Goal: Task Accomplishment & Management: Use online tool/utility

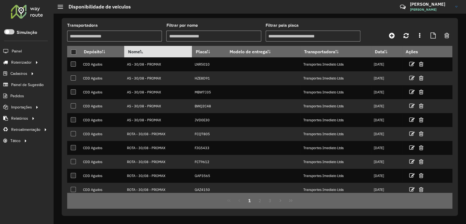
scroll to position [32, 0]
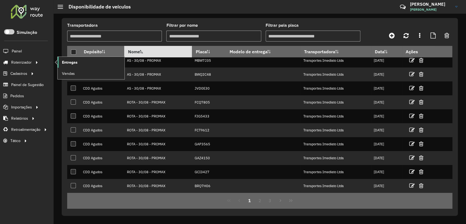
click at [67, 64] on span "Entregas" at bounding box center [70, 63] width 16 height 6
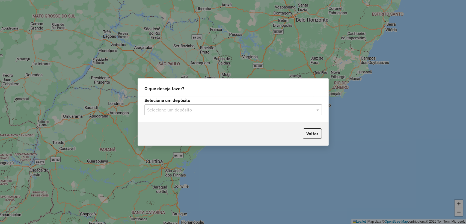
click at [176, 111] on input "text" at bounding box center [227, 110] width 161 height 7
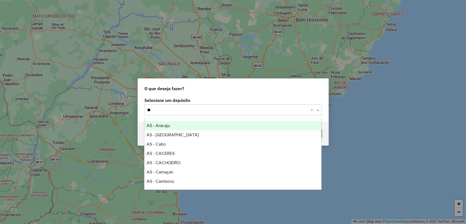
type input "*"
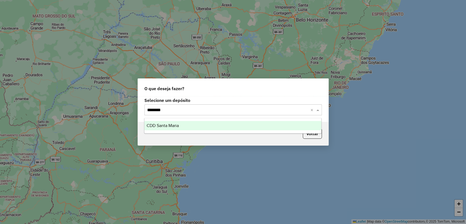
type input "*********"
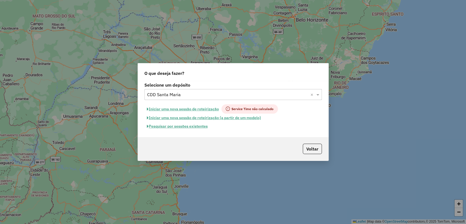
click at [183, 126] on button "Pesquisar por sessões existentes" at bounding box center [177, 126] width 66 height 8
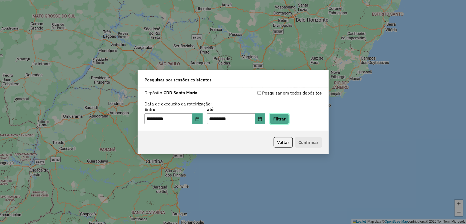
click at [287, 116] on button "Filtrar" at bounding box center [278, 119] width 19 height 10
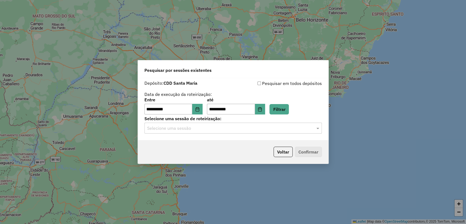
click at [236, 129] on input "text" at bounding box center [227, 128] width 161 height 7
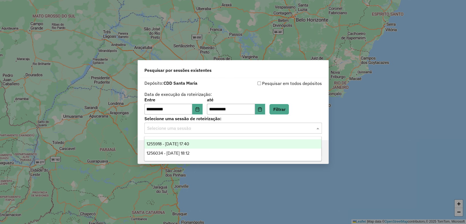
click at [212, 140] on div "1255918 - 30/08/2025 17:40" at bounding box center [232, 143] width 177 height 9
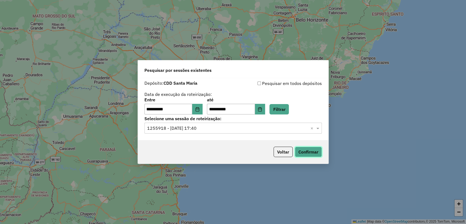
click at [305, 152] on button "Confirmar" at bounding box center [308, 152] width 27 height 10
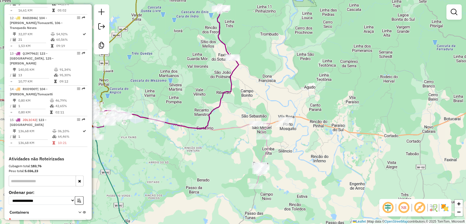
scroll to position [674, 0]
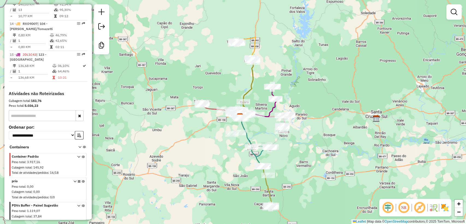
drag, startPoint x: 259, startPoint y: 141, endPoint x: 267, endPoint y: 132, distance: 12.8
click at [268, 132] on div "Janela de atendimento Grade de atendimento Capacidade Transportadoras Veículos …" at bounding box center [233, 112] width 466 height 224
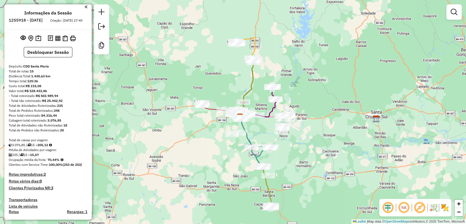
scroll to position [0, 0]
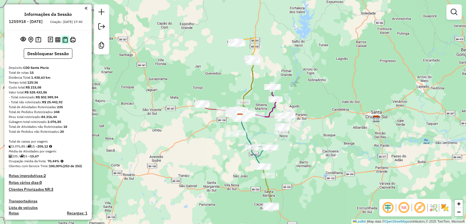
click at [64, 43] on img at bounding box center [65, 40] width 5 height 6
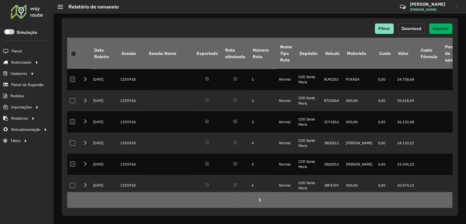
click at [412, 26] on span "Download" at bounding box center [412, 28] width 20 height 5
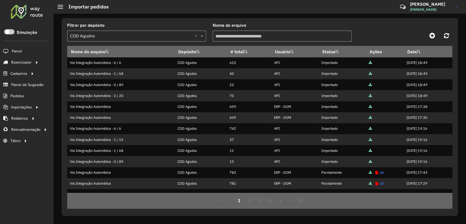
click at [0, 0] on link "Entregas" at bounding box center [0, 0] width 0 height 0
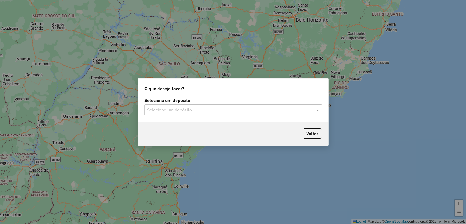
click at [185, 111] on input "text" at bounding box center [227, 110] width 161 height 7
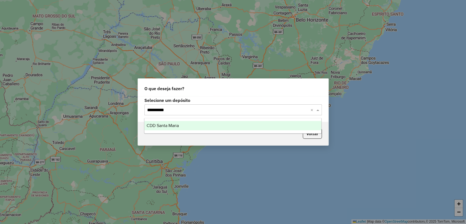
type input "**********"
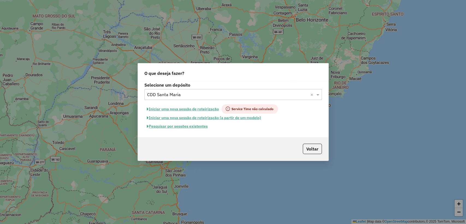
click at [194, 126] on button "Pesquisar por sessões existentes" at bounding box center [177, 126] width 66 height 8
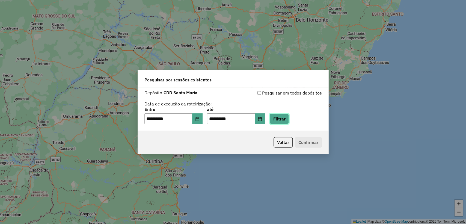
click at [283, 117] on button "Filtrar" at bounding box center [278, 119] width 19 height 10
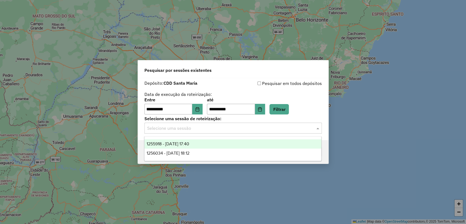
click at [223, 128] on input "text" at bounding box center [227, 128] width 161 height 7
click at [209, 149] on div "1256034 - [DATE] 18:12" at bounding box center [232, 153] width 177 height 9
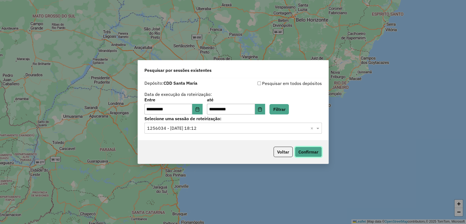
click at [307, 148] on button "Confirmar" at bounding box center [308, 152] width 27 height 10
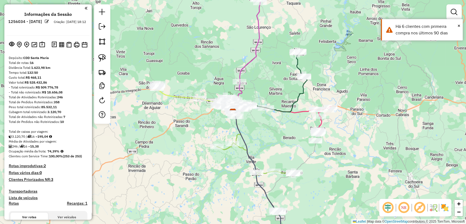
click at [63, 129] on div "Total de caixas por viagem:" at bounding box center [48, 131] width 79 height 5
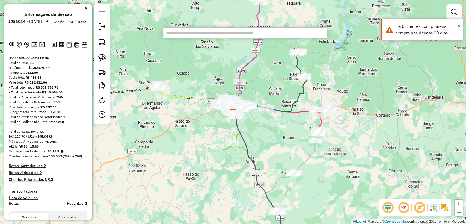
click at [199, 34] on input "text" at bounding box center [245, 32] width 164 height 11
click at [198, 33] on input "text" at bounding box center [245, 32] width 164 height 11
click at [179, 33] on input "text" at bounding box center [245, 32] width 164 height 11
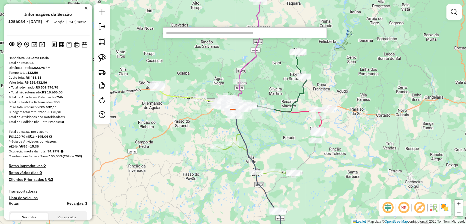
paste input "**********"
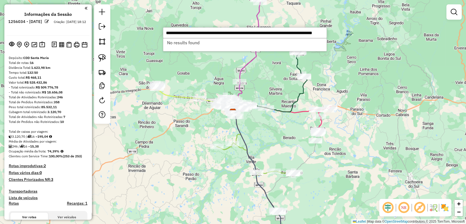
type input "**********"
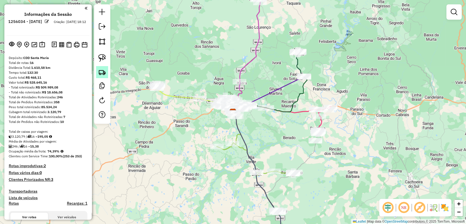
click at [102, 71] on img at bounding box center [102, 72] width 8 height 8
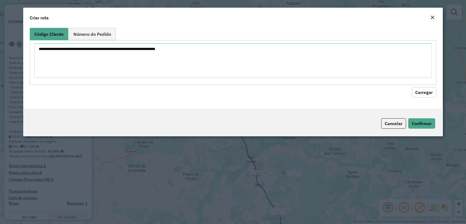
click at [159, 38] on div "Código Cliente Número do Pedido" at bounding box center [233, 56] width 406 height 57
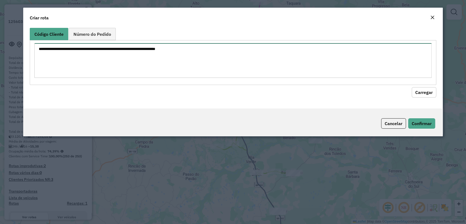
drag, startPoint x: 165, startPoint y: 54, endPoint x: 193, endPoint y: 57, distance: 28.4
click at [165, 54] on textarea at bounding box center [232, 60] width 397 height 35
paste textarea "******** ******** ******** ******** ******** ******** ******** ******** *******…"
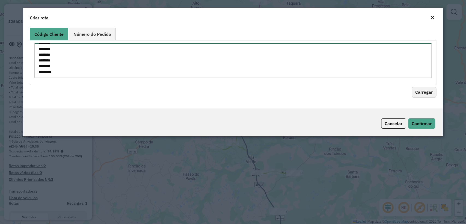
type textarea "******** ******** ******** ******** ******** ******** ******** ******** *******…"
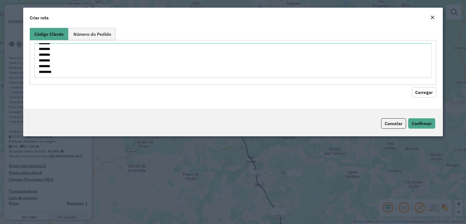
click at [426, 92] on button "Carregar" at bounding box center [424, 92] width 25 height 10
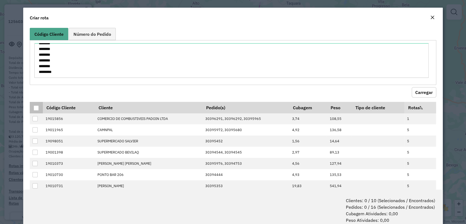
click at [37, 107] on div at bounding box center [36, 107] width 5 height 5
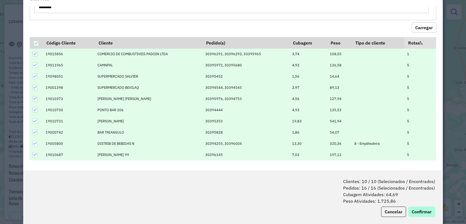
scroll to position [27, 0]
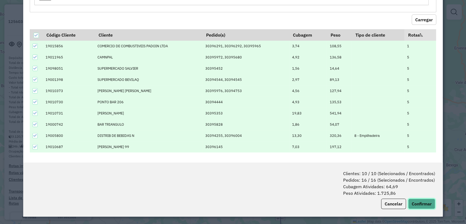
click at [418, 205] on button "Confirmar" at bounding box center [421, 203] width 27 height 10
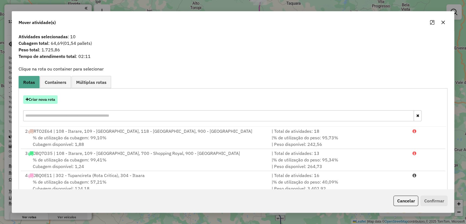
click at [43, 99] on button "Criar nova rota" at bounding box center [40, 99] width 34 height 8
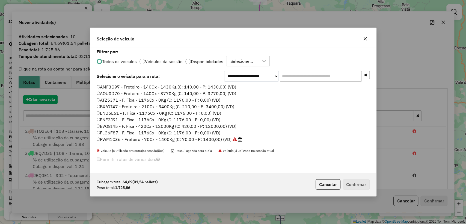
scroll to position [3, 2]
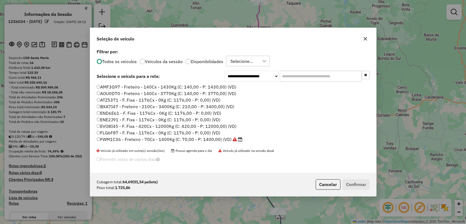
click at [311, 70] on div "**********" at bounding box center [233, 110] width 286 height 125
click at [311, 74] on input "text" at bounding box center [321, 76] width 82 height 11
paste input "*******"
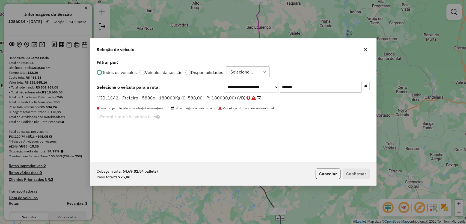
type input "*******"
click at [190, 97] on label "JDL1C42 - Freteiro - 588Cx - 180000Kg (C: 588,00 - P: 180000,00) (VD)" at bounding box center [179, 97] width 165 height 7
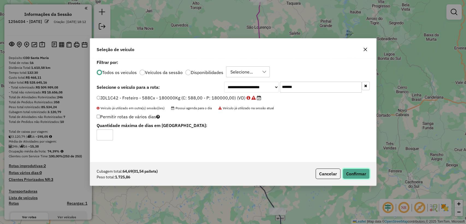
click at [349, 170] on button "Confirmar" at bounding box center [356, 173] width 27 height 10
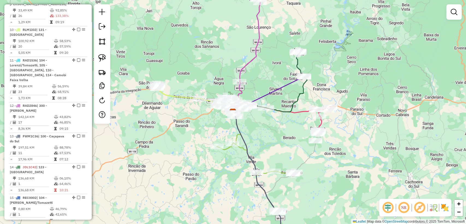
scroll to position [546, 0]
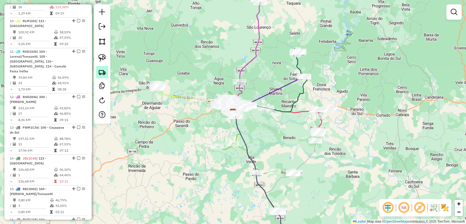
click at [99, 69] on img at bounding box center [102, 72] width 8 height 8
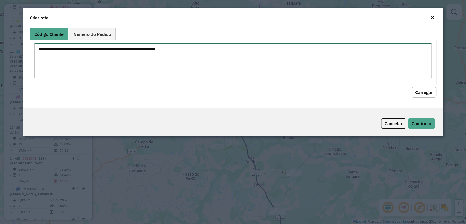
click at [209, 45] on textarea at bounding box center [232, 60] width 397 height 35
paste textarea "*******"
type textarea "*******"
click at [106, 59] on textarea at bounding box center [232, 60] width 397 height 35
paste textarea "******** ******** ******** ******** ******** ******** ******** ******** *******…"
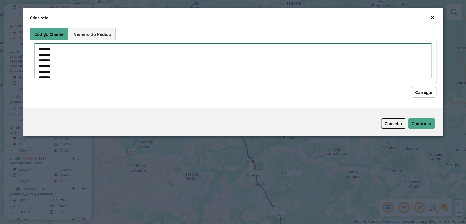
scroll to position [31, 0]
type textarea "******** ******** ******** ******** ******** ******** ******** ******** *******…"
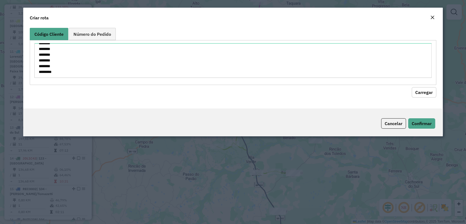
click at [430, 95] on button "Carregar" at bounding box center [424, 92] width 25 height 10
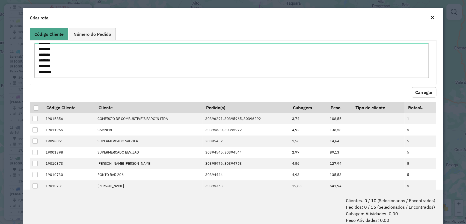
drag, startPoint x: 37, startPoint y: 109, endPoint x: 328, endPoint y: 86, distance: 292.7
click at [36, 109] on div at bounding box center [36, 107] width 5 height 5
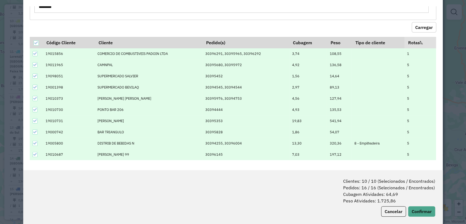
scroll to position [27, 0]
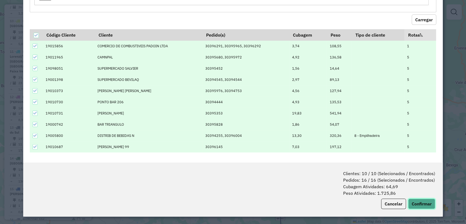
click at [423, 206] on button "Confirmar" at bounding box center [421, 203] width 27 height 10
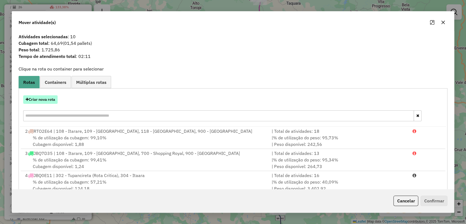
click at [41, 97] on button "Criar nova rota" at bounding box center [40, 99] width 34 height 8
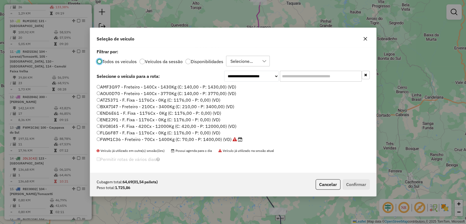
scroll to position [3, 2]
click at [325, 77] on input "text" at bounding box center [321, 76] width 82 height 11
paste input "*******"
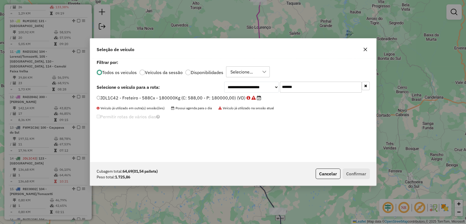
type input "*******"
click at [178, 97] on label "JDL1C42 - Freteiro - 588Cx - 180000Kg (C: 588,00 - P: 180000,00) (VD)" at bounding box center [179, 97] width 165 height 7
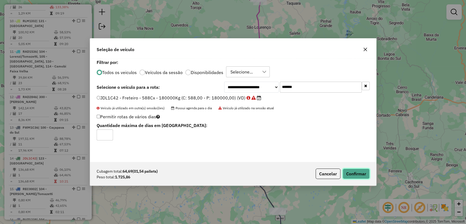
click at [360, 173] on button "Confirmar" at bounding box center [356, 173] width 27 height 10
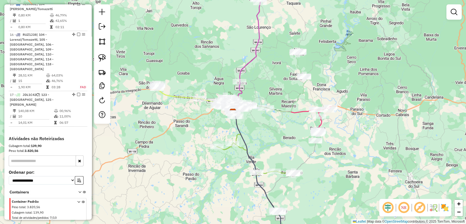
scroll to position [749, 0]
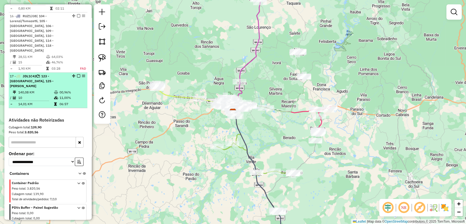
click at [54, 91] on icon at bounding box center [56, 92] width 4 height 3
select select "**********"
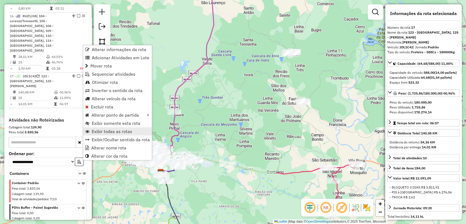
click at [114, 129] on span "Exibir todas as rotas" at bounding box center [112, 131] width 40 height 4
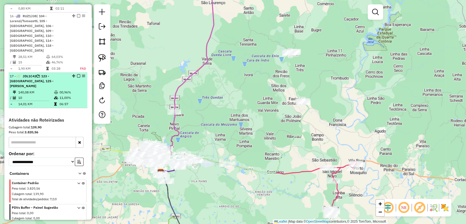
select select "**********"
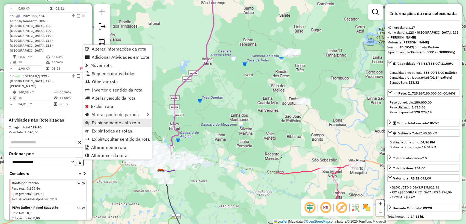
click at [110, 123] on span "Exibir somente esta rota" at bounding box center [116, 122] width 49 height 4
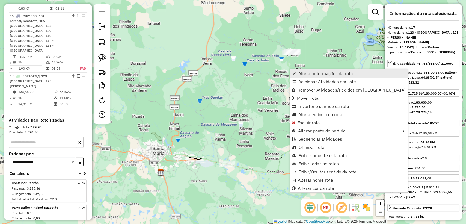
click at [327, 73] on span "Alterar informações da rota" at bounding box center [325, 73] width 55 height 4
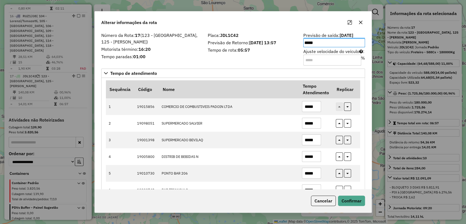
click at [230, 67] on div "Número da Rota: 17 (123 - Nova Palma, 125 - Silveira Martins) Motorista término…" at bounding box center [233, 110] width 277 height 158
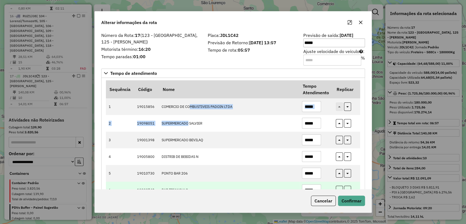
drag, startPoint x: 188, startPoint y: 124, endPoint x: 301, endPoint y: 184, distance: 128.4
click at [190, 109] on tbody "1 19015856 COMERCIO DE COMBUSTIVEIS PADOIN LTDA ***** 2 19098051 SUPERMERCADO S…" at bounding box center [233, 181] width 254 height 167
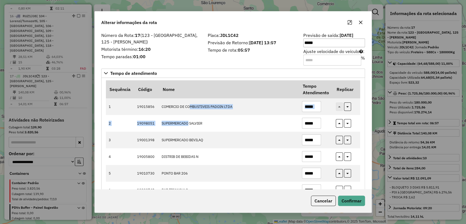
drag, startPoint x: 325, startPoint y: 202, endPoint x: 320, endPoint y: 190, distance: 13.1
click at [324, 201] on button "Cancelar" at bounding box center [323, 200] width 25 height 10
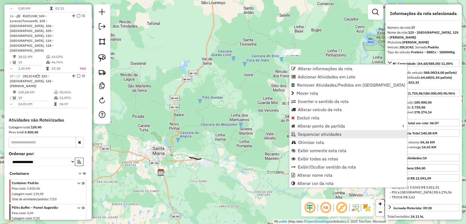
click at [328, 134] on span "Sequenciar atividades" at bounding box center [320, 134] width 44 height 4
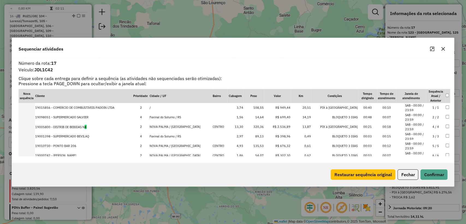
drag, startPoint x: 76, startPoint y: 136, endPoint x: 90, endPoint y: 123, distance: 18.5
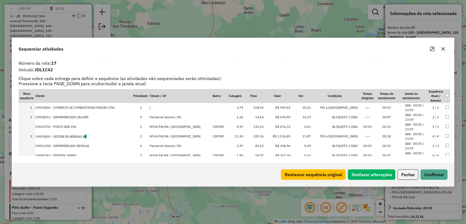
drag, startPoint x: 53, startPoint y: 146, endPoint x: 70, endPoint y: 123, distance: 28.7
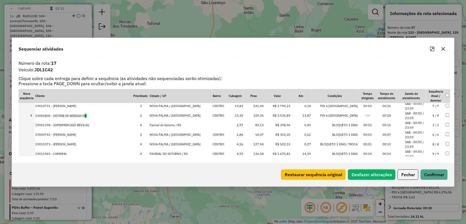
drag, startPoint x: 71, startPoint y: 134, endPoint x: 71, endPoint y: 107, distance: 27.6
drag, startPoint x: 59, startPoint y: 131, endPoint x: 52, endPoint y: 112, distance: 20.9
drag, startPoint x: 56, startPoint y: 144, endPoint x: 62, endPoint y: 122, distance: 22.4
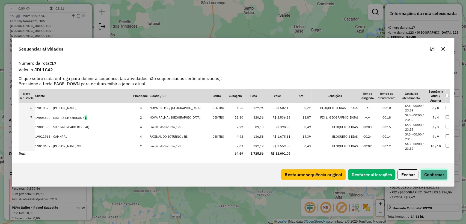
click at [437, 173] on button "Confirmar" at bounding box center [433, 174] width 27 height 10
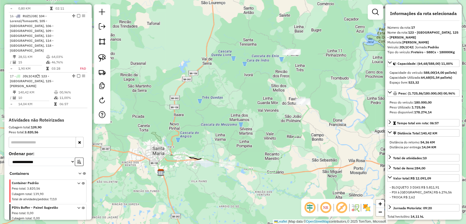
click at [286, 125] on div "Janela de atendimento Grade de atendimento Capacidade Transportadoras Veículos …" at bounding box center [233, 112] width 466 height 224
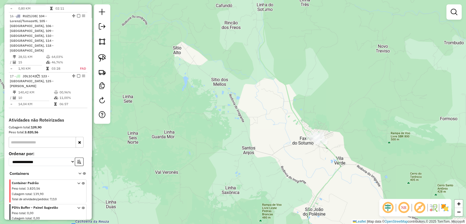
drag, startPoint x: 313, startPoint y: 73, endPoint x: 315, endPoint y: 179, distance: 105.9
click at [315, 179] on div "Janela de atendimento Grade de atendimento Capacidade Transportadoras Veículos …" at bounding box center [233, 112] width 466 height 224
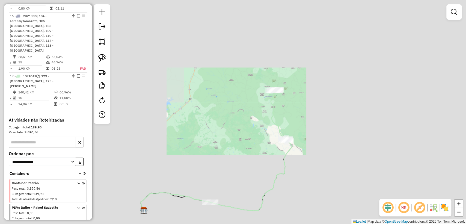
click at [271, 96] on icon at bounding box center [251, 149] width 82 height 121
select select "**********"
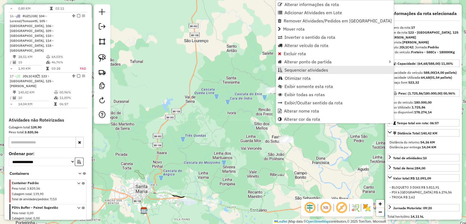
click at [328, 70] on link "Sequenciar atividades" at bounding box center [335, 70] width 118 height 8
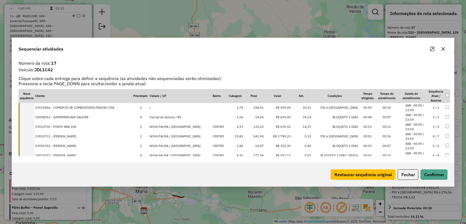
click at [444, 48] on icon "button" at bounding box center [443, 49] width 4 height 4
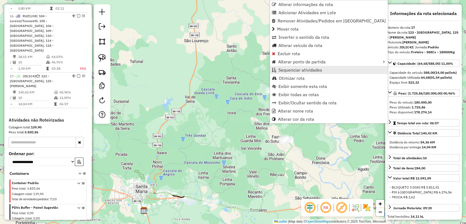
click at [314, 70] on span "Sequenciar atividades" at bounding box center [300, 70] width 44 height 4
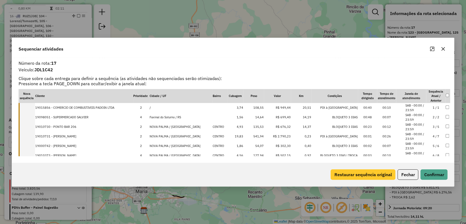
click at [366, 178] on button "Restaurar sequência original" at bounding box center [363, 174] width 65 height 10
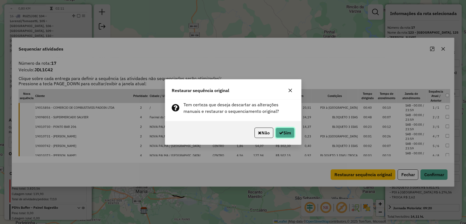
click at [283, 132] on button "Sim" at bounding box center [284, 133] width 19 height 10
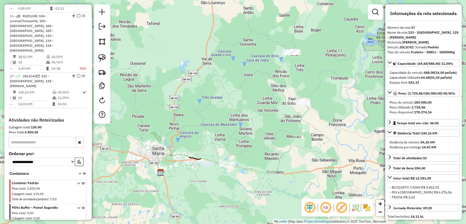
click at [287, 127] on div "Janela de atendimento Grade de atendimento Capacidade Transportadoras Veículos …" at bounding box center [233, 112] width 466 height 224
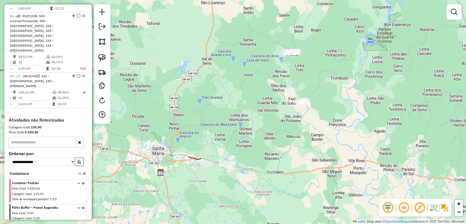
click at [301, 128] on icon at bounding box center [268, 111] width 82 height 121
select select "**********"
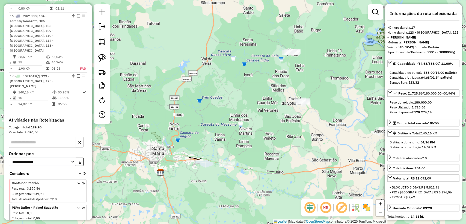
click at [293, 127] on div "Janela de atendimento Grade de atendimento Capacidade Transportadoras Veículos …" at bounding box center [233, 112] width 466 height 224
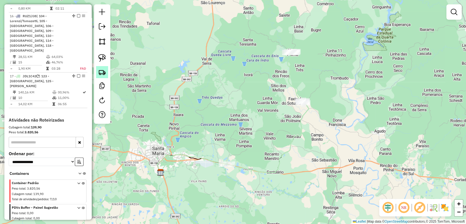
click at [105, 69] on img at bounding box center [102, 72] width 8 height 8
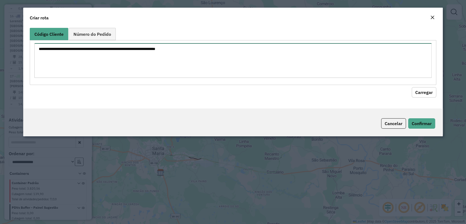
click at [145, 47] on textarea at bounding box center [232, 60] width 397 height 35
paste textarea "******** ******** ******** ******** ******** ******** ******** ******** *******…"
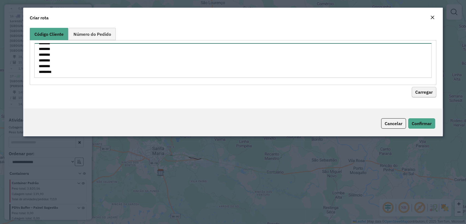
type textarea "******** ******** ******** ******** ******** ******** ******** ******** *******…"
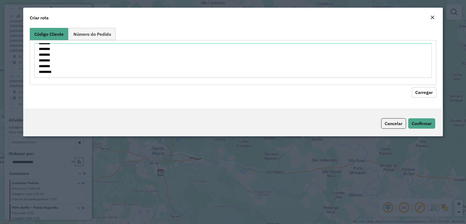
click at [424, 96] on button "Carregar" at bounding box center [424, 92] width 25 height 10
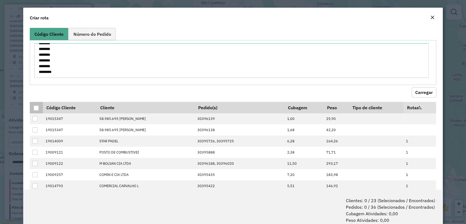
click at [34, 108] on div at bounding box center [36, 107] width 5 height 5
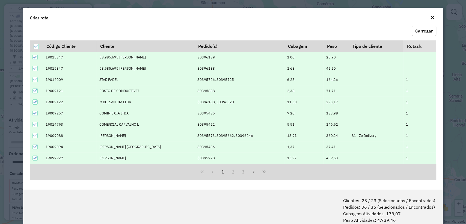
scroll to position [27, 0]
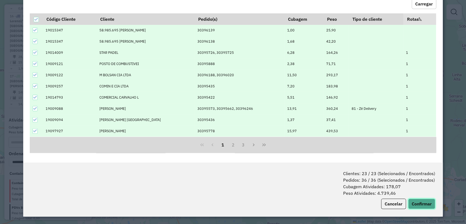
click at [430, 201] on button "Confirmar" at bounding box center [421, 203] width 27 height 10
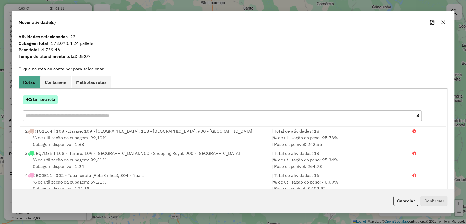
click at [38, 101] on button "Criar nova rota" at bounding box center [40, 99] width 34 height 8
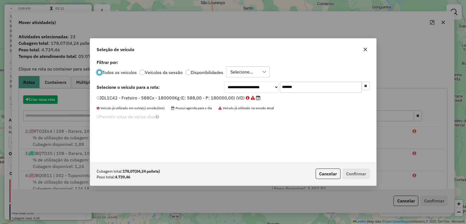
scroll to position [3, 2]
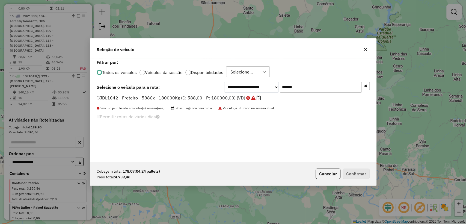
click at [302, 87] on input "*******" at bounding box center [321, 87] width 82 height 11
paste input "text"
type input "*******"
click at [173, 97] on label "RTO2E64 - F. Fixa - 210Cx - 5680Kg (C: 210,00 - P: 5680,00) (VD)" at bounding box center [172, 97] width 151 height 7
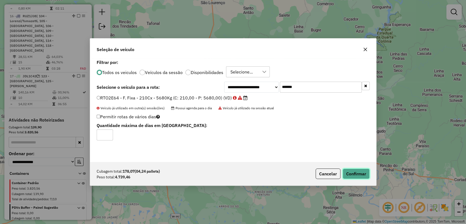
click at [363, 173] on button "Confirmar" at bounding box center [356, 173] width 27 height 10
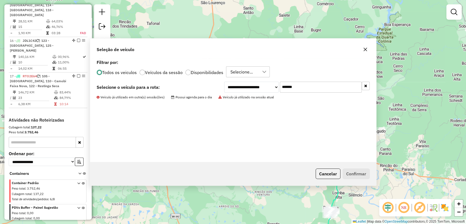
scroll to position [713, 0]
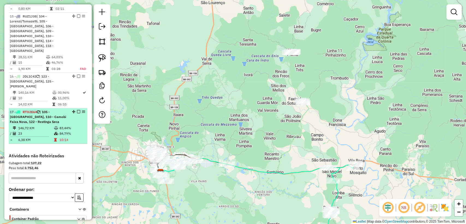
click at [72, 108] on li "17 - RTO2E64 | 105 - Urlandia, 110 - Camobi Faixa Nova, 122 - Restinga Seca 146…" at bounding box center [48, 125] width 79 height 35
select select "**********"
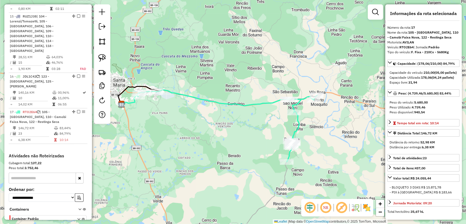
click at [189, 95] on icon at bounding box center [227, 126] width 180 height 72
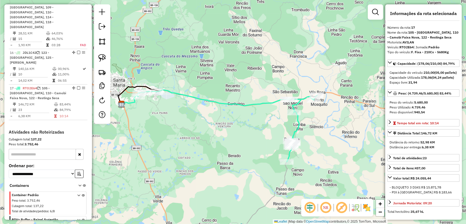
scroll to position [749, 0]
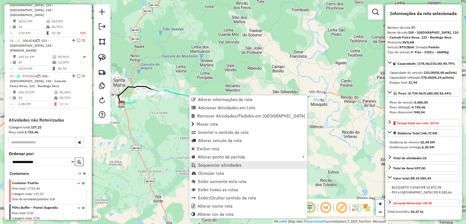
click at [234, 163] on span "Sequenciar atividades" at bounding box center [220, 165] width 44 height 4
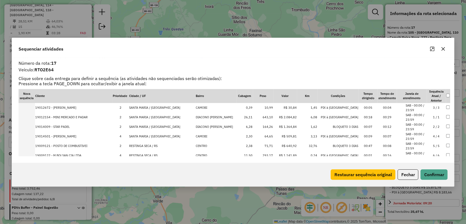
drag, startPoint x: 50, startPoint y: 127, endPoint x: 55, endPoint y: 105, distance: 22.1
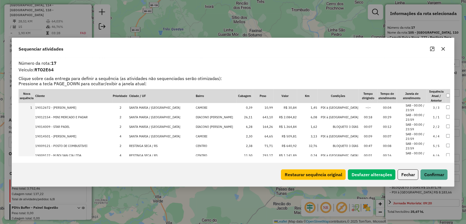
scroll to position [0, 0]
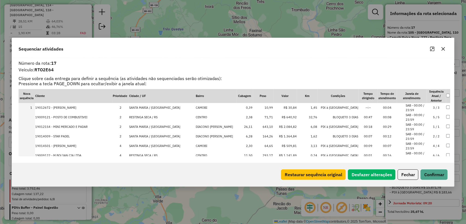
drag, startPoint x: 46, startPoint y: 145, endPoint x: 64, endPoint y: 114, distance: 35.7
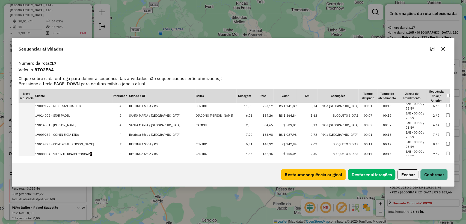
drag, startPoint x: 64, startPoint y: 120, endPoint x: 59, endPoint y: 108, distance: 13.2
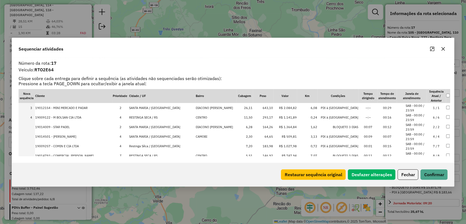
scroll to position [0, 0]
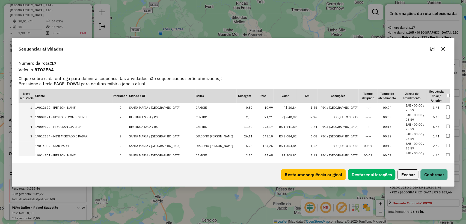
drag, startPoint x: 55, startPoint y: 136, endPoint x: 158, endPoint y: 123, distance: 103.8
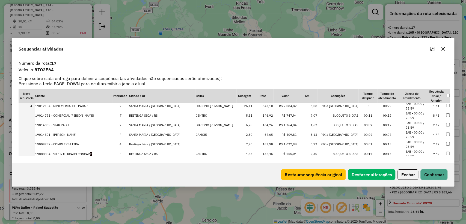
drag, startPoint x: 64, startPoint y: 143, endPoint x: 57, endPoint y: 111, distance: 32.1
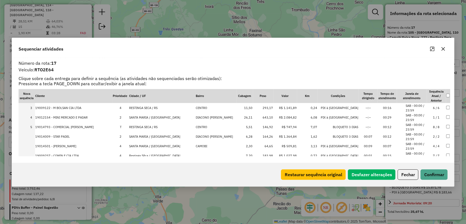
scroll to position [0, 0]
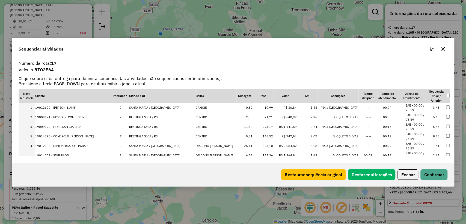
drag, startPoint x: 49, startPoint y: 144, endPoint x: 48, endPoint y: 132, distance: 12.1
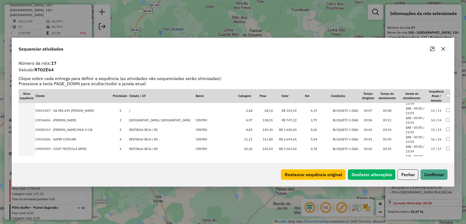
scroll to position [121, 0]
drag, startPoint x: 56, startPoint y: 146, endPoint x: 64, endPoint y: 110, distance: 37.5
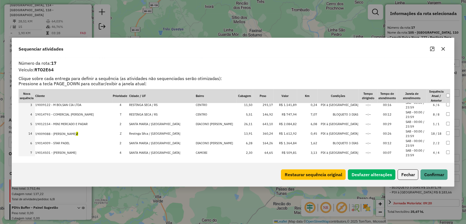
scroll to position [30, 0]
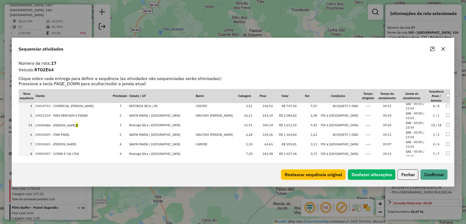
drag, startPoint x: 55, startPoint y: 140, endPoint x: 54, endPoint y: 126, distance: 14.9
drag, startPoint x: 41, startPoint y: 127, endPoint x: 45, endPoint y: 114, distance: 13.3
drag, startPoint x: 59, startPoint y: 138, endPoint x: 62, endPoint y: 124, distance: 14.4
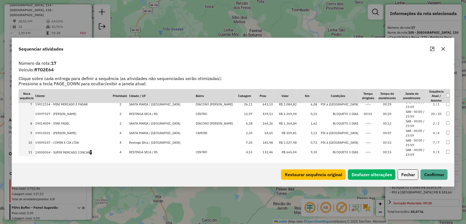
scroll to position [50, 0]
drag, startPoint x: 55, startPoint y: 119, endPoint x: 68, endPoint y: 113, distance: 14.6
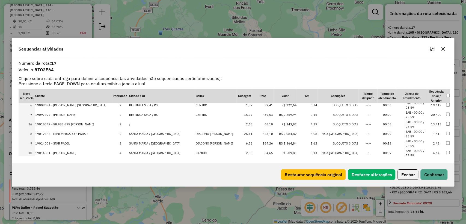
drag, startPoint x: 62, startPoint y: 141, endPoint x: 61, endPoint y: 126, distance: 15.3
drag, startPoint x: 51, startPoint y: 119, endPoint x: 60, endPoint y: 137, distance: 19.4
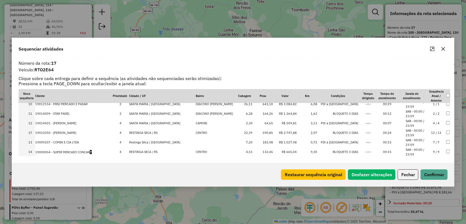
scroll to position [81, 0]
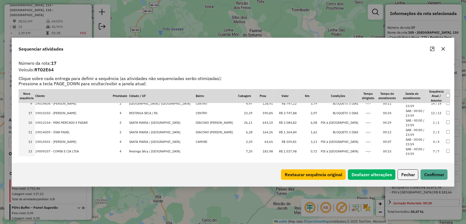
drag, startPoint x: 52, startPoint y: 148, endPoint x: 61, endPoint y: 112, distance: 36.4
drag, startPoint x: 53, startPoint y: 130, endPoint x: 66, endPoint y: 121, distance: 15.3
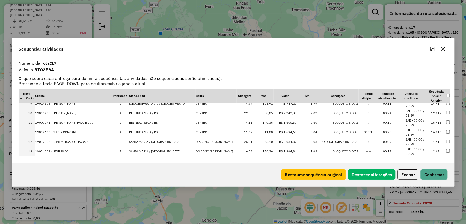
drag, startPoint x: 66, startPoint y: 138, endPoint x: 70, endPoint y: 134, distance: 6.6
drag, startPoint x: 52, startPoint y: 147, endPoint x: 75, endPoint y: 145, distance: 22.7
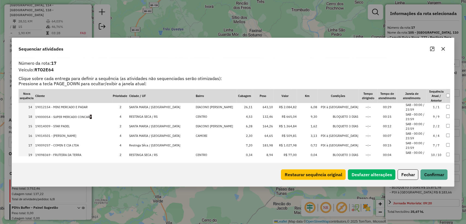
scroll to position [111, 0]
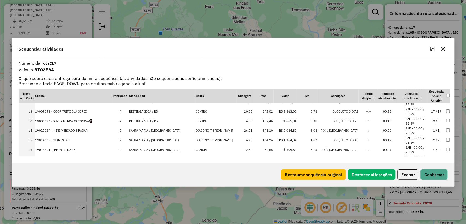
drag, startPoint x: 52, startPoint y: 131, endPoint x: 81, endPoint y: 121, distance: 30.4
drag, startPoint x: 59, startPoint y: 140, endPoint x: 64, endPoint y: 130, distance: 11.1
drag, startPoint x: 57, startPoint y: 147, endPoint x: 59, endPoint y: 141, distance: 5.9
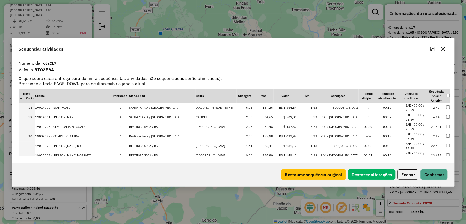
scroll to position [141, 0]
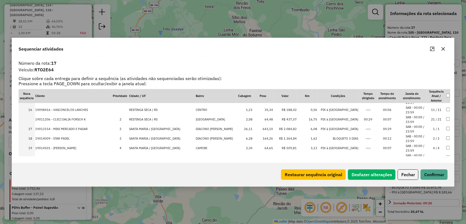
drag, startPoint x: 53, startPoint y: 128, endPoint x: 67, endPoint y: 118, distance: 18.0
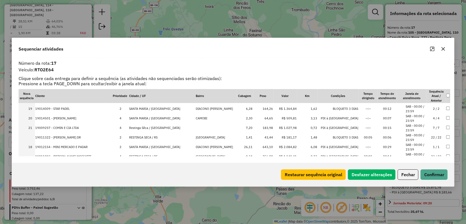
scroll to position [171, 0]
drag, startPoint x: 48, startPoint y: 129, endPoint x: 57, endPoint y: 151, distance: 23.5
drag, startPoint x: 52, startPoint y: 128, endPoint x: 59, endPoint y: 110, distance: 19.3
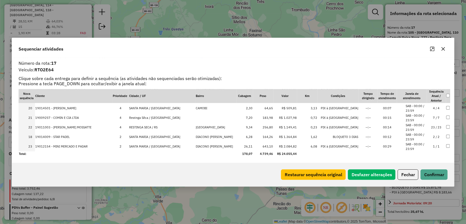
drag, startPoint x: 57, startPoint y: 128, endPoint x: 64, endPoint y: 134, distance: 9.1
drag, startPoint x: 50, startPoint y: 127, endPoint x: 57, endPoint y: 108, distance: 21.0
click at [432, 177] on button "Confirmar" at bounding box center [433, 174] width 27 height 10
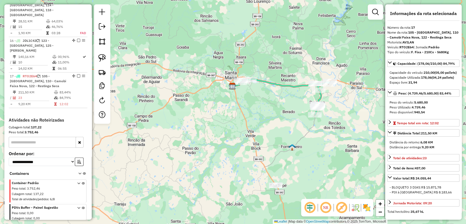
drag, startPoint x: 325, startPoint y: 99, endPoint x: 292, endPoint y: 99, distance: 33.0
click at [292, 99] on div "Janela de atendimento Grade de atendimento Capacidade Transportadoras Veículos …" at bounding box center [233, 112] width 466 height 224
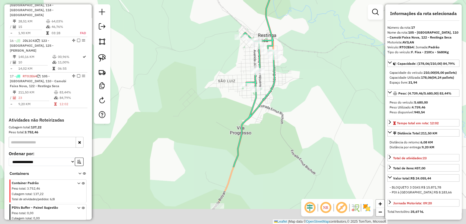
drag, startPoint x: 322, startPoint y: 166, endPoint x: 284, endPoint y: 90, distance: 85.1
click at [284, 90] on div "Janela de atendimento Grade de atendimento Capacidade Transportadoras Veículos …" at bounding box center [233, 112] width 466 height 224
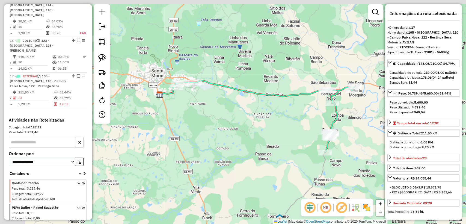
drag, startPoint x: 192, startPoint y: 89, endPoint x: 264, endPoint y: 130, distance: 82.6
click at [264, 130] on div "Janela de atendimento Grade de atendimento Capacidade Transportadoras Veículos …" at bounding box center [233, 112] width 466 height 224
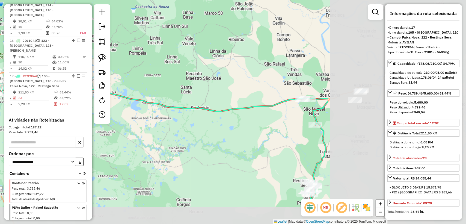
drag, startPoint x: 278, startPoint y: 146, endPoint x: 94, endPoint y: 111, distance: 187.7
click at [94, 111] on hb-router-mapa "Informações da Sessão 1256034 - 30/08/2025 Criação: 29/08/2025 18:12 Depósito: …" at bounding box center [233, 112] width 466 height 224
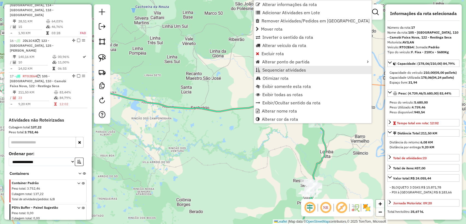
click at [287, 70] on span "Sequenciar atividades" at bounding box center [284, 70] width 44 height 4
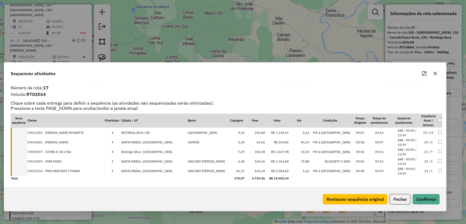
drag, startPoint x: 393, startPoint y: 44, endPoint x: 372, endPoint y: 86, distance: 46.8
click at [372, 86] on div "Sequenciar atividades Número da rota: 17 Veículo: RTO2E64 Clique sobre cada ent…" at bounding box center [225, 136] width 443 height 149
click at [437, 74] on button "button" at bounding box center [435, 73] width 9 height 9
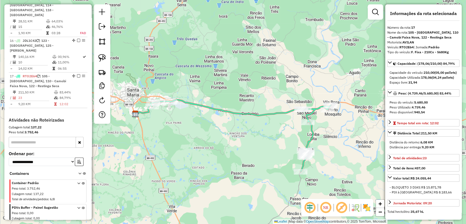
drag, startPoint x: 202, startPoint y: 134, endPoint x: 260, endPoint y: 125, distance: 58.5
click at [260, 125] on div "Janela de atendimento Grade de atendimento Capacidade Transportadoras Veículos …" at bounding box center [233, 112] width 466 height 224
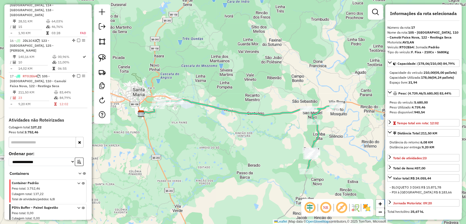
drag, startPoint x: 309, startPoint y: 131, endPoint x: 250, endPoint y: 125, distance: 59.0
click at [250, 125] on div "Janela de atendimento Grade de atendimento Capacidade Transportadoras Veículos …" at bounding box center [233, 112] width 466 height 224
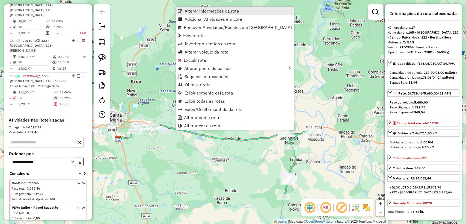
click at [230, 12] on span "Alterar informações da rota" at bounding box center [212, 11] width 55 height 4
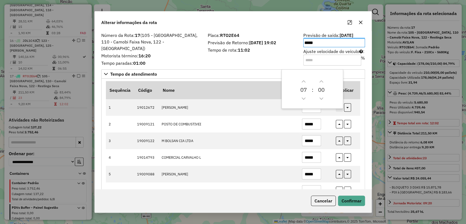
click at [360, 21] on icon "button" at bounding box center [360, 22] width 4 height 4
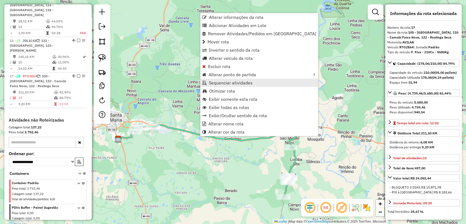
click at [240, 82] on span "Sequenciar atividades" at bounding box center [231, 83] width 44 height 4
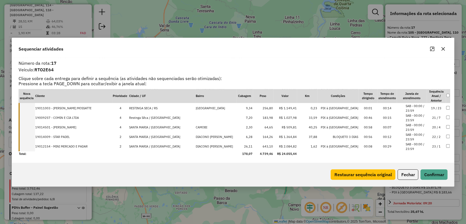
drag, startPoint x: 64, startPoint y: 117, endPoint x: 64, endPoint y: 129, distance: 11.5
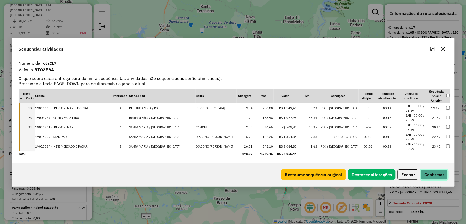
click at [440, 173] on button "Confirmar" at bounding box center [433, 174] width 27 height 10
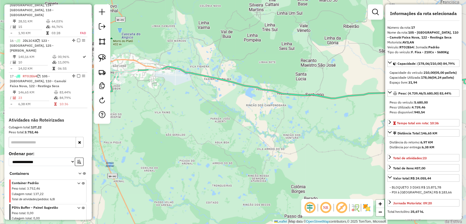
drag, startPoint x: 326, startPoint y: 119, endPoint x: 314, endPoint y: 113, distance: 12.8
click at [314, 113] on div "Janela de atendimento Grade de atendimento Capacidade Transportadoras Veículos …" at bounding box center [233, 112] width 466 height 224
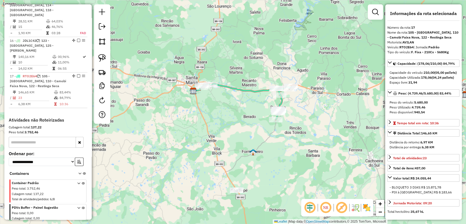
drag, startPoint x: 287, startPoint y: 112, endPoint x: 262, endPoint y: 106, distance: 26.2
click at [262, 107] on div "Janela de atendimento Grade de atendimento Capacidade Transportadoras Veículos …" at bounding box center [233, 112] width 466 height 224
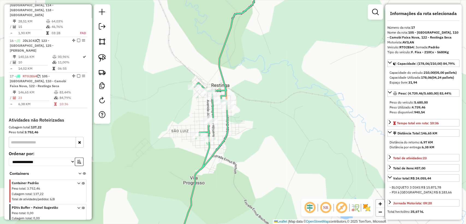
drag, startPoint x: 261, startPoint y: 126, endPoint x: 229, endPoint y: 115, distance: 33.8
click at [242, 147] on div "Janela de atendimento Grade de atendimento Capacidade Transportadoras Veículos …" at bounding box center [233, 112] width 466 height 224
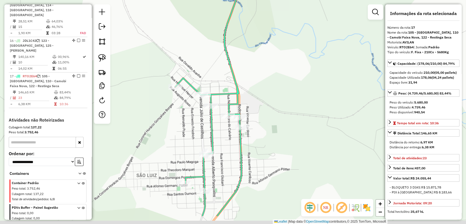
drag, startPoint x: 190, startPoint y: 155, endPoint x: 192, endPoint y: 126, distance: 28.8
click at [191, 124] on div "Janela de atendimento Grade de atendimento Capacidade Transportadoras Veículos …" at bounding box center [233, 112] width 466 height 224
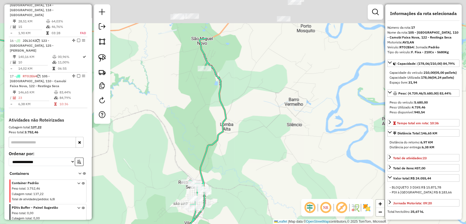
drag, startPoint x: 232, startPoint y: 128, endPoint x: 235, endPoint y: 154, distance: 25.9
click at [234, 180] on div "Janela de atendimento Grade de atendimento Capacidade Transportadoras Veículos …" at bounding box center [233, 112] width 466 height 224
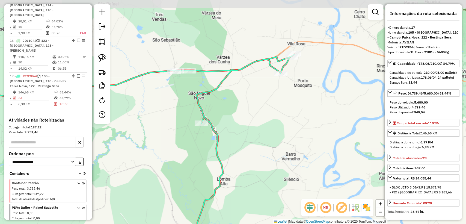
drag, startPoint x: 236, startPoint y: 93, endPoint x: 261, endPoint y: 81, distance: 27.6
click at [231, 114] on div "Janela de atendimento Grade de atendimento Capacidade Transportadoras Veículos …" at bounding box center [233, 112] width 466 height 224
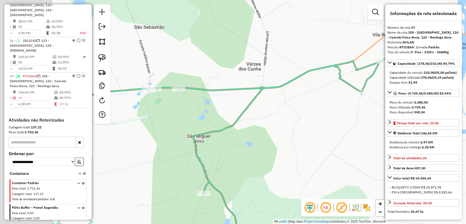
drag, startPoint x: 269, startPoint y: 120, endPoint x: 282, endPoint y: 118, distance: 12.6
click at [284, 118] on div "Janela de atendimento Grade de atendimento Capacidade Transportadoras Veículos …" at bounding box center [233, 112] width 466 height 224
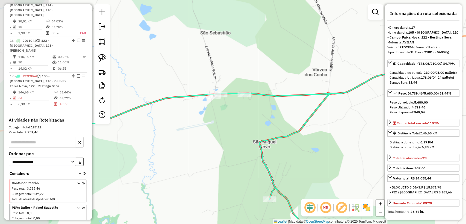
drag, startPoint x: 185, startPoint y: 110, endPoint x: 234, endPoint y: 99, distance: 49.7
click at [223, 113] on div "Janela de atendimento Grade de atendimento Capacidade Transportadoras Veículos …" at bounding box center [233, 112] width 466 height 224
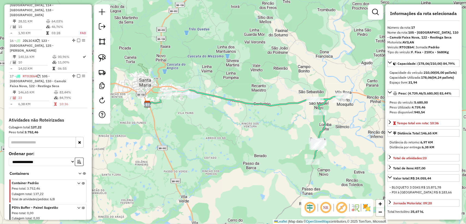
drag, startPoint x: 293, startPoint y: 140, endPoint x: 243, endPoint y: 130, distance: 51.1
click at [243, 130] on div "Janela de atendimento Grade de atendimento Capacidade Transportadoras Veículos …" at bounding box center [233, 112] width 466 height 224
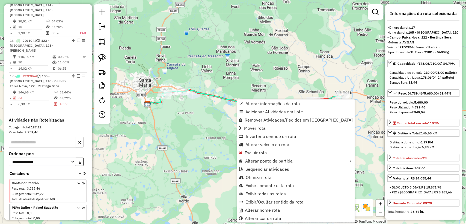
click at [217, 131] on div "Janela de atendimento Grade de atendimento Capacidade Transportadoras Veículos …" at bounding box center [233, 112] width 466 height 224
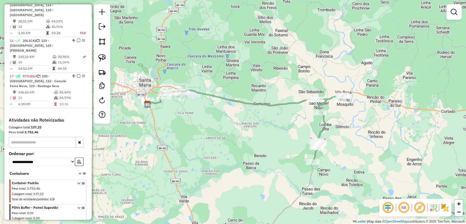
click at [200, 92] on icon at bounding box center [253, 126] width 180 height 72
select select "**********"
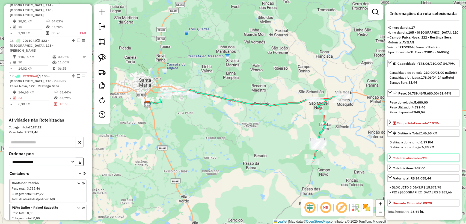
click at [389, 159] on icon at bounding box center [390, 157] width 2 height 4
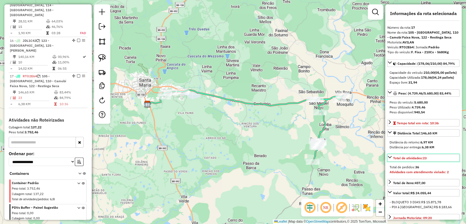
click at [389, 159] on icon at bounding box center [390, 157] width 4 height 4
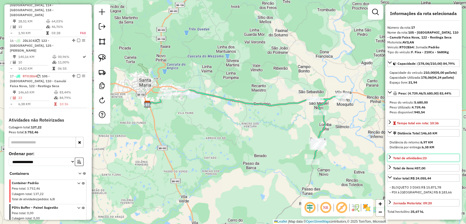
click at [392, 161] on link "Total de atividades: 23" at bounding box center [423, 157] width 72 height 7
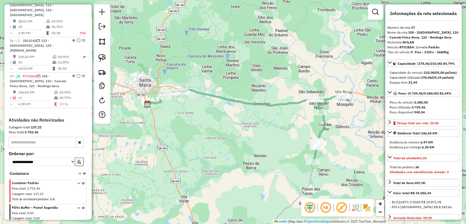
drag, startPoint x: 391, startPoint y: 182, endPoint x: 449, endPoint y: 179, distance: 57.7
click at [450, 174] on div "Atividades com atendimento violado: 2" at bounding box center [424, 172] width 68 height 5
click at [401, 160] on span "Total de atividades: 23" at bounding box center [410, 158] width 34 height 4
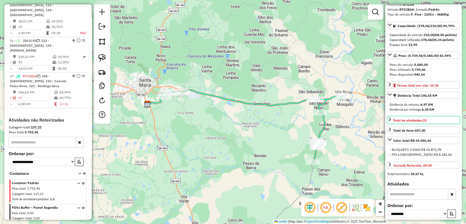
scroll to position [61, 0]
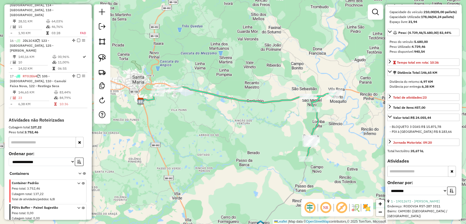
drag, startPoint x: 284, startPoint y: 132, endPoint x: 280, endPoint y: 127, distance: 6.4
click at [280, 127] on div "Janela de atendimento Grade de atendimento Capacidade Transportadoras Veículos …" at bounding box center [233, 112] width 466 height 224
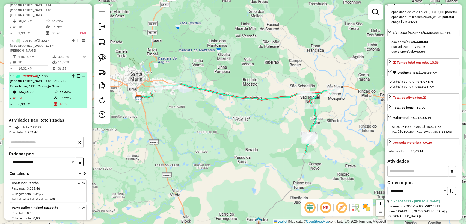
click at [69, 101] on td "10:36" at bounding box center [72, 103] width 26 height 5
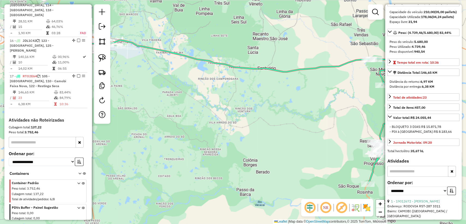
scroll to position [0, 0]
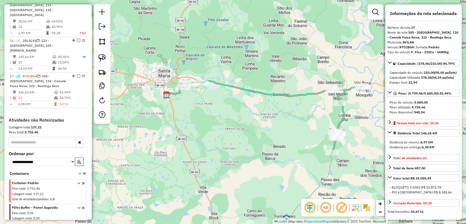
click at [302, 96] on icon at bounding box center [272, 117] width 180 height 72
click at [306, 104] on div "Janela de atendimento Grade de atendimento Capacidade Transportadoras Veículos …" at bounding box center [233, 112] width 466 height 224
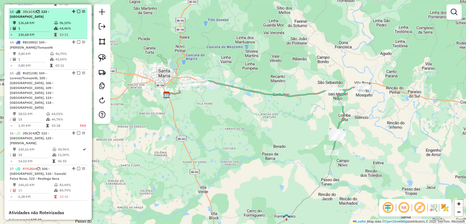
scroll to position [749, 0]
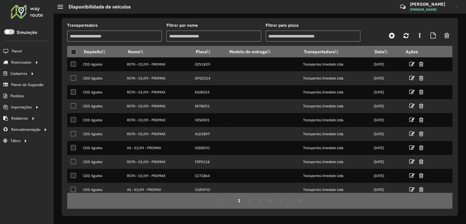
click at [140, 35] on input "Transportadora" at bounding box center [114, 36] width 95 height 11
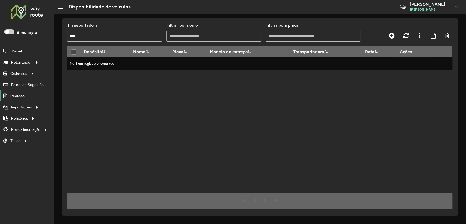
type input "***"
click at [22, 95] on span "Pedidos" at bounding box center [17, 96] width 14 height 6
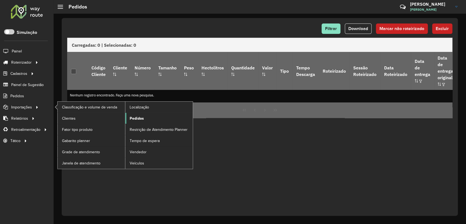
click at [133, 115] on link "Pedidos" at bounding box center [158, 118] width 67 height 11
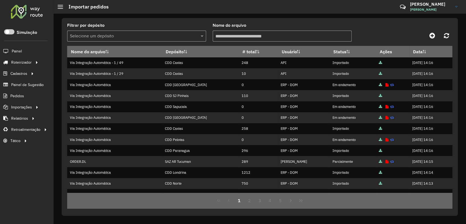
click at [152, 35] on hb-app "Aguarde... Pop-up bloqueado! Seu navegador bloqueou automáticamente a abertura …" at bounding box center [233, 112] width 466 height 224
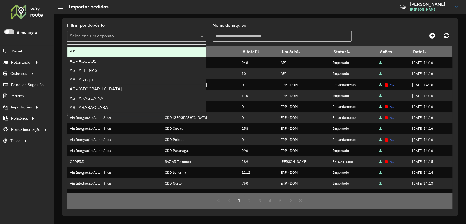
click at [151, 35] on input "text" at bounding box center [131, 36] width 123 height 7
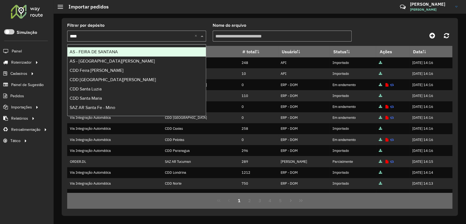
type input "*****"
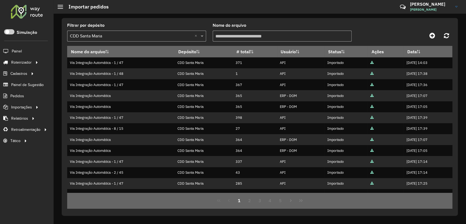
click at [111, 35] on input "text" at bounding box center [131, 36] width 123 height 7
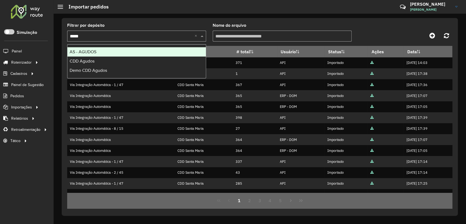
type input "******"
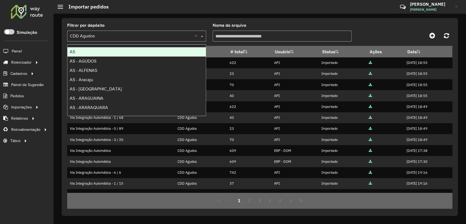
click at [127, 35] on input "text" at bounding box center [131, 36] width 123 height 7
type input "*"
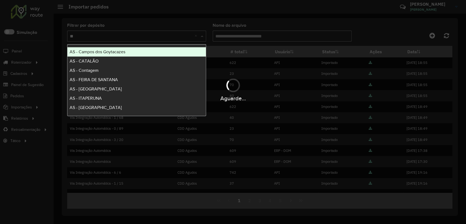
type input "*"
type input "*****"
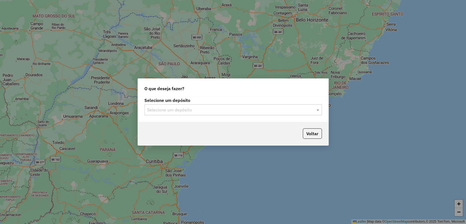
click at [234, 104] on div "Selecione um depósito Selecione um depósito" at bounding box center [232, 106] width 177 height 17
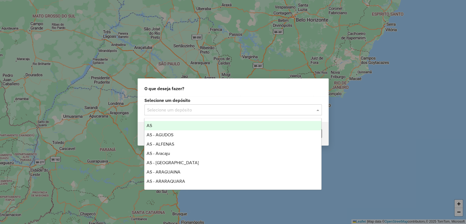
click at [233, 108] on input "text" at bounding box center [227, 110] width 161 height 7
click at [231, 97] on label "Selecione um depósito" at bounding box center [232, 100] width 177 height 7
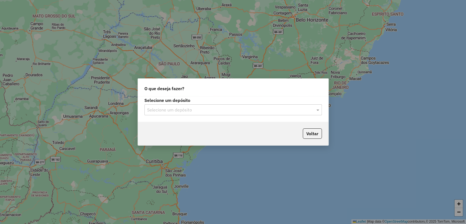
click at [176, 112] on input "text" at bounding box center [227, 110] width 161 height 7
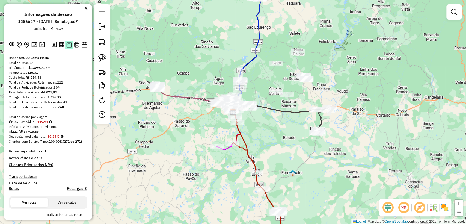
click at [68, 45] on img at bounding box center [68, 45] width 5 height 6
click at [61, 45] on img at bounding box center [61, 44] width 5 height 5
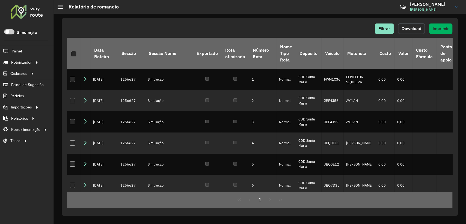
click at [413, 26] on button "Download" at bounding box center [411, 28] width 27 height 10
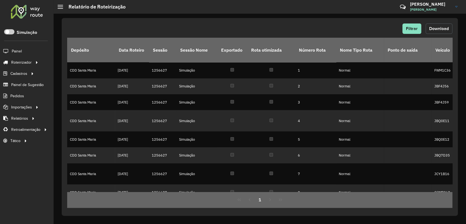
click at [440, 29] on span "Download" at bounding box center [439, 28] width 20 height 5
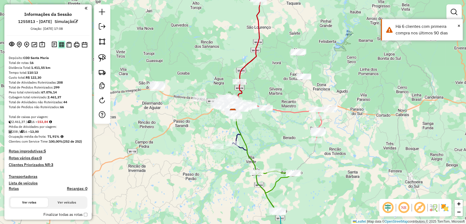
click at [60, 45] on img at bounding box center [61, 44] width 5 height 5
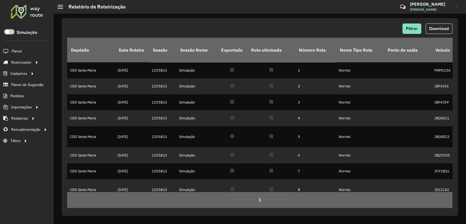
click at [435, 31] on button "Download" at bounding box center [439, 28] width 27 height 10
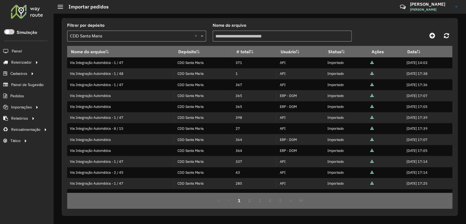
click at [121, 36] on input "text" at bounding box center [131, 36] width 123 height 7
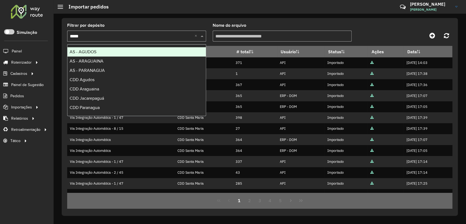
type input "******"
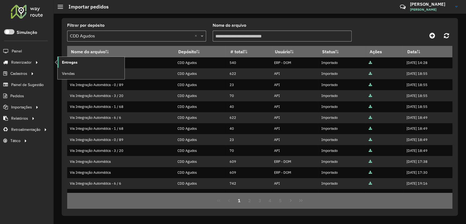
click at [64, 62] on span "Entregas" at bounding box center [70, 63] width 16 height 6
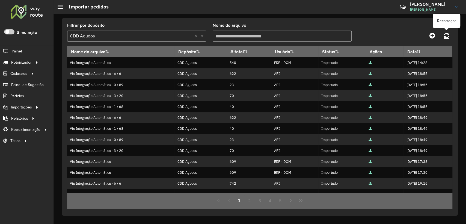
click at [446, 35] on icon at bounding box center [446, 35] width 5 height 6
click at [449, 35] on icon at bounding box center [446, 35] width 5 height 6
click at [443, 32] on link at bounding box center [447, 36] width 12 height 10
click at [449, 34] on link at bounding box center [447, 36] width 12 height 10
click at [448, 33] on icon at bounding box center [446, 35] width 5 height 6
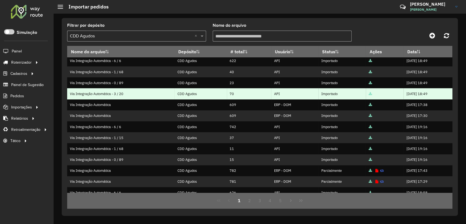
scroll to position [84, 0]
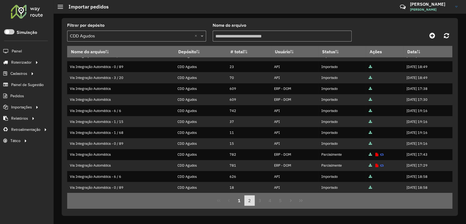
click at [249, 204] on button "2" at bounding box center [249, 200] width 10 height 10
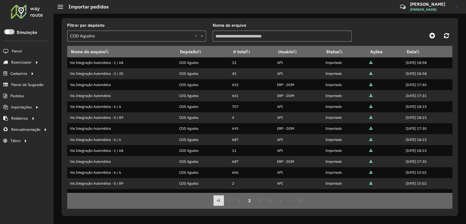
click at [220, 204] on button "First Page" at bounding box center [219, 200] width 10 height 10
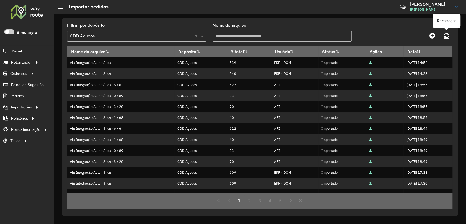
click at [445, 38] on icon at bounding box center [446, 35] width 5 height 6
click at [444, 35] on icon at bounding box center [446, 35] width 5 height 6
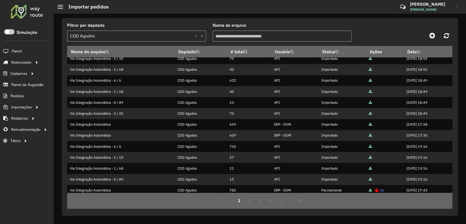
scroll to position [84, 0]
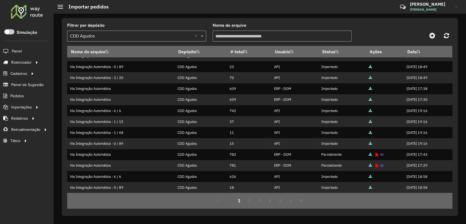
click at [402, 36] on div at bounding box center [404, 36] width 96 height 10
click at [256, 201] on button "3" at bounding box center [260, 200] width 10 height 10
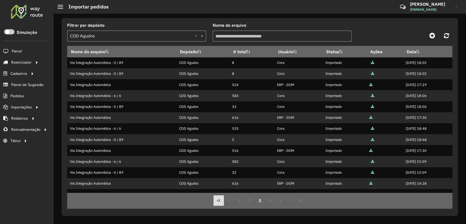
click at [219, 200] on icon "First Page" at bounding box center [219, 200] width 4 height 4
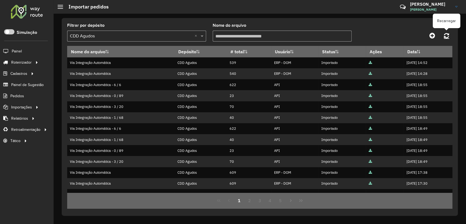
click at [449, 35] on link at bounding box center [447, 36] width 12 height 10
click at [450, 37] on link at bounding box center [447, 36] width 12 height 10
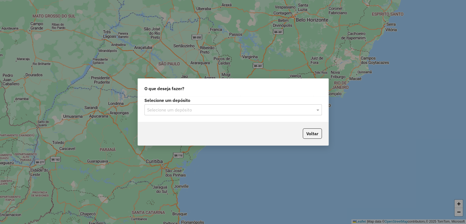
click at [217, 110] on input "text" at bounding box center [227, 110] width 161 height 7
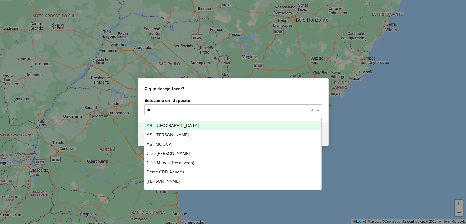
type input "*"
type input "*****"
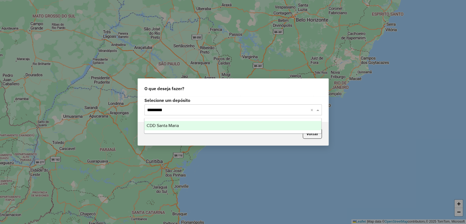
type input "**********"
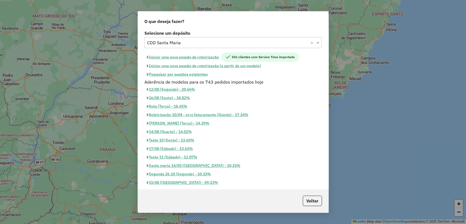
click at [192, 73] on button "Pesquisar por sessões existentes" at bounding box center [177, 74] width 66 height 8
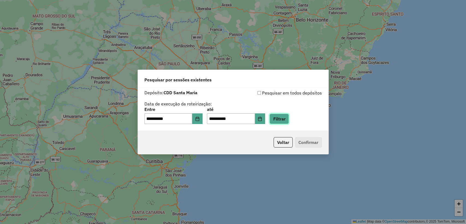
click at [289, 119] on button "Filtrar" at bounding box center [278, 119] width 19 height 10
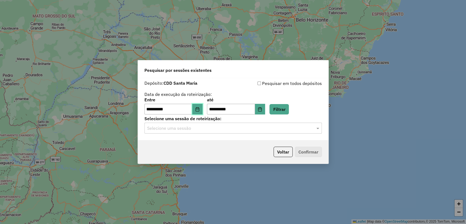
click at [200, 108] on icon "Choose Date" at bounding box center [197, 109] width 4 height 4
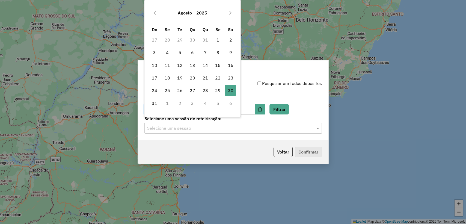
click at [165, 105] on td "1" at bounding box center [167, 103] width 13 height 13
click at [230, 11] on icon "Next Month" at bounding box center [230, 13] width 4 height 4
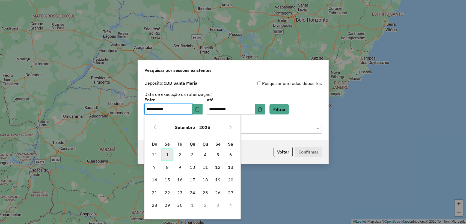
click at [168, 153] on span "1" at bounding box center [167, 154] width 11 height 11
type input "**********"
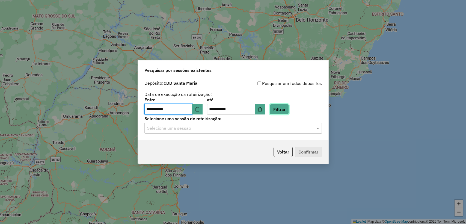
click at [286, 104] on button "Filtrar" at bounding box center [278, 109] width 19 height 10
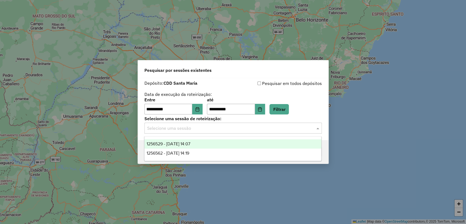
drag, startPoint x: 232, startPoint y: 129, endPoint x: 217, endPoint y: 145, distance: 21.3
click at [232, 129] on input "text" at bounding box center [227, 128] width 161 height 7
click at [213, 144] on div "1256529 - [DATE] 14:07" at bounding box center [232, 143] width 177 height 9
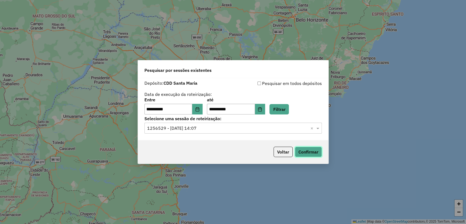
click at [307, 149] on button "Confirmar" at bounding box center [308, 152] width 27 height 10
drag, startPoint x: 207, startPoint y: 126, endPoint x: 208, endPoint y: 134, distance: 8.2
click at [207, 126] on input "text" at bounding box center [227, 128] width 161 height 7
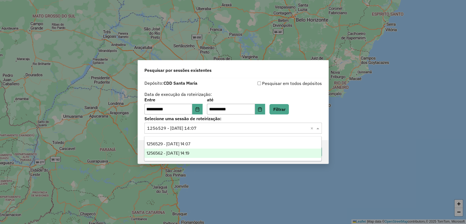
drag, startPoint x: 209, startPoint y: 149, endPoint x: 275, endPoint y: 157, distance: 66.8
click at [209, 150] on div "1256562 - [DATE] 14:19" at bounding box center [232, 153] width 177 height 9
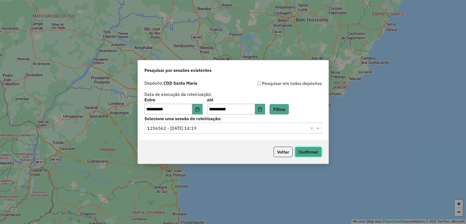
click at [311, 149] on button "Confirmar" at bounding box center [308, 152] width 27 height 10
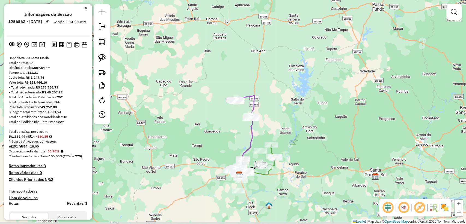
drag, startPoint x: 235, startPoint y: 162, endPoint x: 231, endPoint y: 149, distance: 13.4
click at [231, 149] on div "Janela de atendimento Grade de atendimento Capacidade Transportadoras Veículos …" at bounding box center [233, 112] width 466 height 224
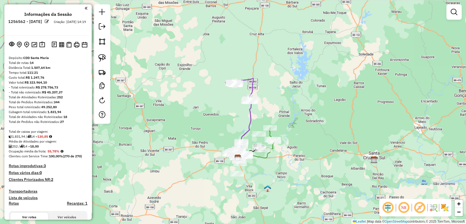
drag, startPoint x: 220, startPoint y: 137, endPoint x: 220, endPoint y: 127, distance: 10.4
click at [220, 127] on div "Janela de atendimento Grade de atendimento Capacidade Transportadoras Veículos …" at bounding box center [233, 112] width 466 height 224
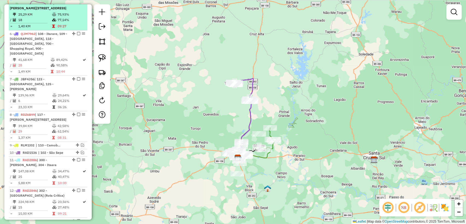
scroll to position [334, 0]
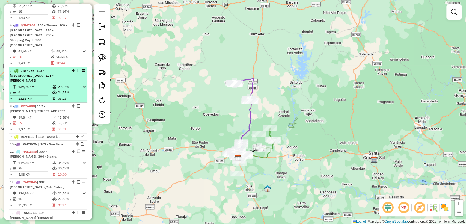
click at [41, 71] on span "| 123 - Nova Palma, 125 - Silveira Martins" at bounding box center [32, 76] width 44 height 14
select select "**********"
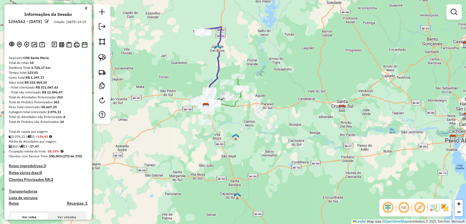
drag, startPoint x: 194, startPoint y: 48, endPoint x: 184, endPoint y: 80, distance: 33.1
click at [184, 80] on div "Janela de atendimento Grade de atendimento Capacidade Transportadoras Veículos …" at bounding box center [233, 112] width 466 height 224
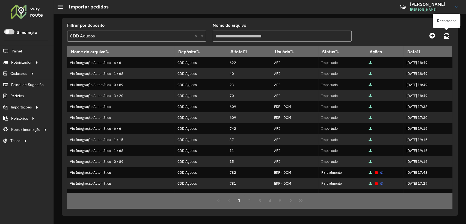
click at [446, 39] on link at bounding box center [447, 36] width 12 height 10
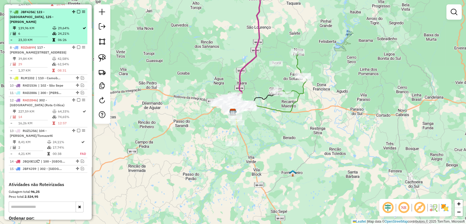
scroll to position [394, 0]
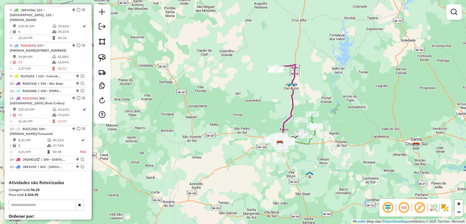
drag, startPoint x: 348, startPoint y: 44, endPoint x: 344, endPoint y: 93, distance: 49.0
click at [344, 93] on div "Janela de atendimento Grade de atendimento Capacidade Transportadoras Veículos …" at bounding box center [233, 112] width 466 height 224
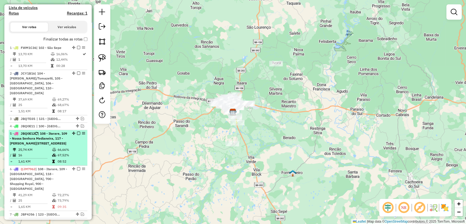
scroll to position [182, 0]
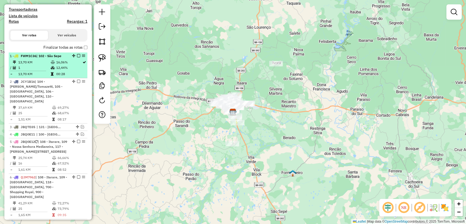
click at [51, 66] on icon at bounding box center [53, 67] width 4 height 3
select select "**********"
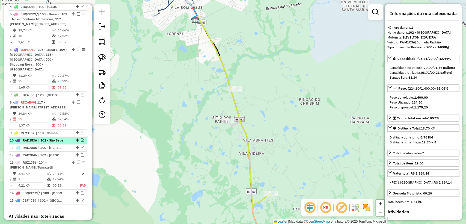
scroll to position [334, 0]
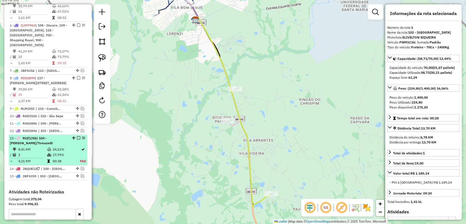
click at [45, 152] on td "8,41 KM" at bounding box center [32, 149] width 29 height 5
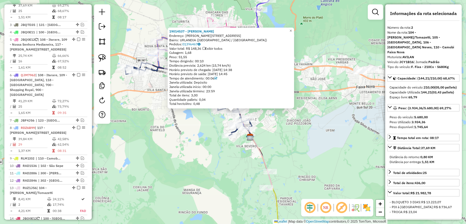
scroll to position [255, 0]
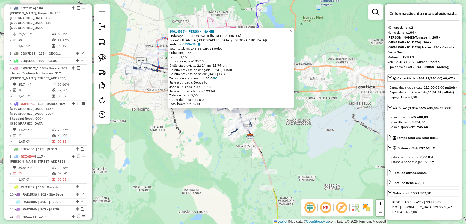
click at [200, 147] on div "19014537 - ELIZIANE DE PAULA SE Endereço: VALDOMIRO CAMPOS 267 Bairro: URLANDIA…" at bounding box center [233, 112] width 466 height 224
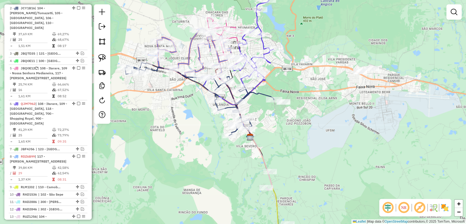
click at [225, 105] on icon at bounding box center [199, 99] width 149 height 73
select select "**********"
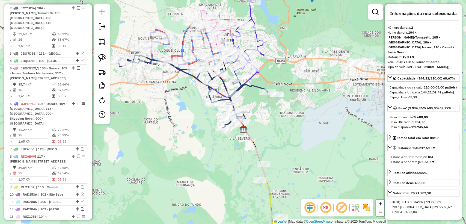
drag, startPoint x: 203, startPoint y: 144, endPoint x: 197, endPoint y: 136, distance: 10.1
click at [197, 136] on div "Janela de atendimento Grade de atendimento Capacidade Transportadoras Veículos …" at bounding box center [233, 112] width 466 height 224
click at [181, 46] on icon at bounding box center [184, 46] width 86 height 50
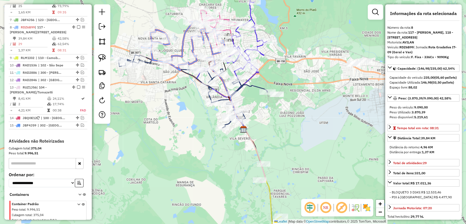
scroll to position [399, 0]
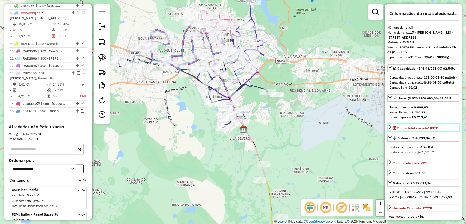
click at [390, 131] on link "Tempo total em rota: 08:31" at bounding box center [423, 127] width 72 height 7
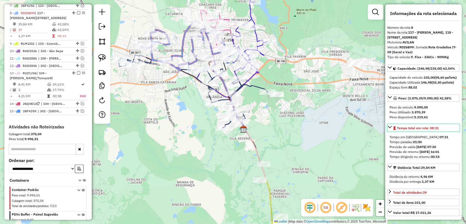
click at [390, 131] on link "Tempo total em rota: 08:31" at bounding box center [423, 127] width 72 height 7
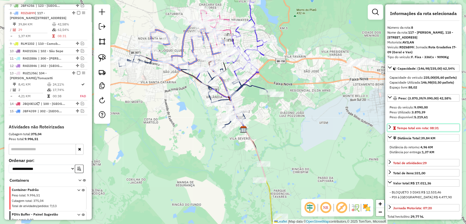
click at [389, 129] on icon at bounding box center [390, 127] width 2 height 4
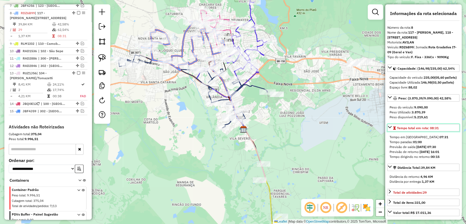
click at [389, 129] on icon at bounding box center [390, 127] width 4 height 4
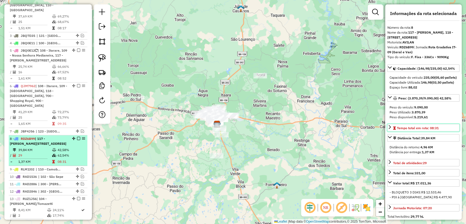
scroll to position [445, 0]
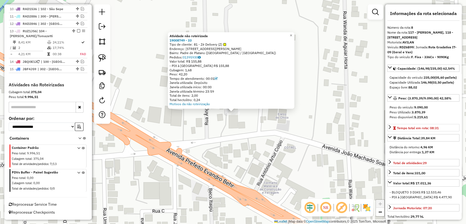
click at [238, 129] on div "Atividade não roteirizada 19008749 - 33 Tipo de cliente: 81 - Zé Delivery (Z) E…" at bounding box center [233, 112] width 466 height 224
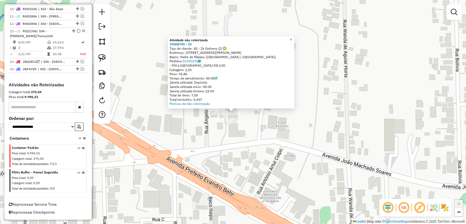
click at [217, 123] on div "Atividade não roteirizada 19008749 - 33 Tipo de cliente: 81 - Zé Delivery (Z) E…" at bounding box center [233, 112] width 466 height 224
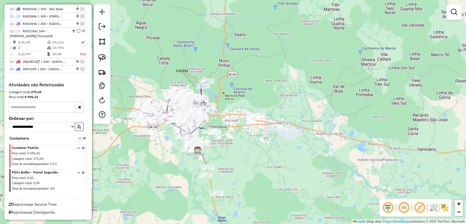
drag, startPoint x: 198, startPoint y: 154, endPoint x: 222, endPoint y: 140, distance: 28.0
click at [230, 147] on div "Janela de atendimento Grade de atendimento Capacidade Transportadoras Veículos …" at bounding box center [233, 112] width 466 height 224
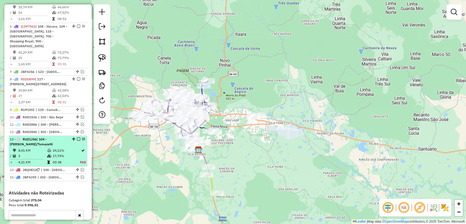
scroll to position [323, 0]
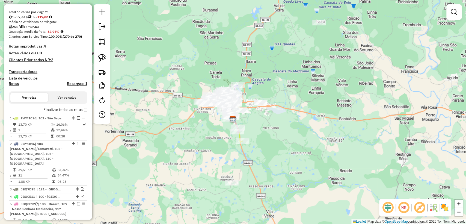
scroll to position [91, 0]
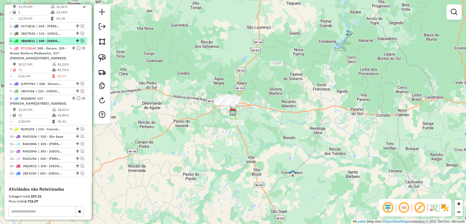
scroll to position [273, 0]
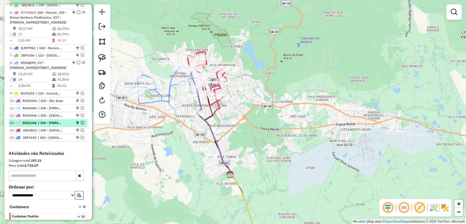
click at [24, 125] on span "RUZ1J56" at bounding box center [30, 123] width 14 height 4
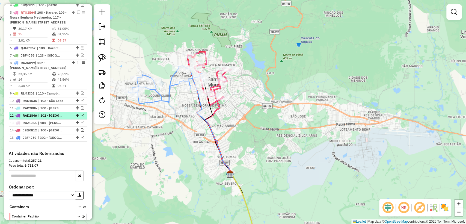
select select "**********"
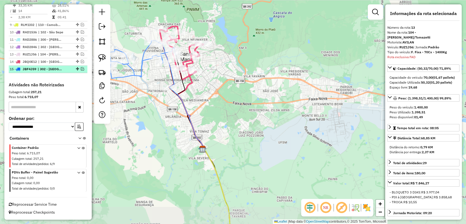
scroll to position [355, 0]
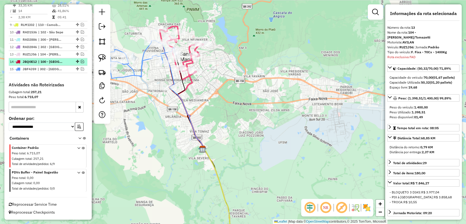
click at [40, 62] on span "| 100 - [GEOGRAPHIC_DATA], 102 - [GEOGRAPHIC_DATA]" at bounding box center [50, 61] width 25 height 5
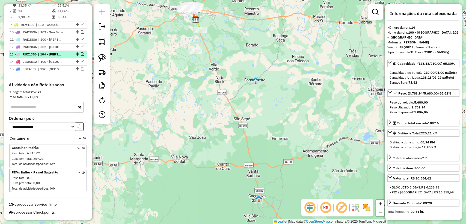
click at [41, 56] on span "| 104 - [PERSON_NAME]/Tomazetti" at bounding box center [50, 54] width 25 height 5
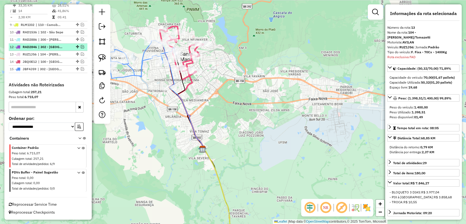
click at [43, 48] on span "| 302 - [GEOGRAPHIC_DATA] (Rota Critica)" at bounding box center [50, 47] width 25 height 5
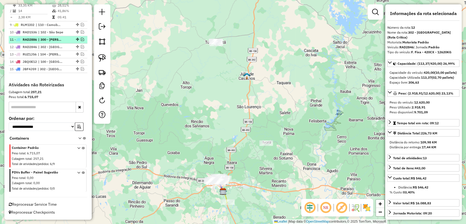
click at [45, 40] on span "| 300 - [PERSON_NAME], 304 - Itaara" at bounding box center [50, 39] width 25 height 5
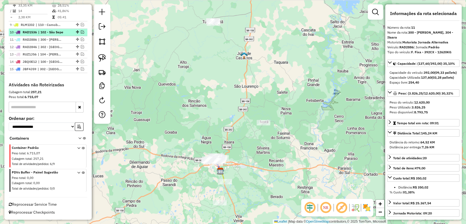
click at [45, 32] on span "| 102 - São Sepe" at bounding box center [50, 32] width 25 height 5
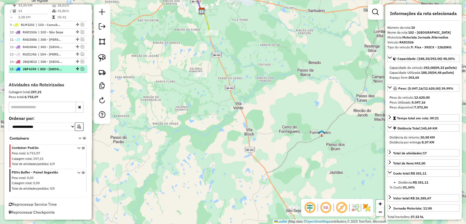
click at [36, 69] on span "JBF4J59" at bounding box center [30, 69] width 14 height 4
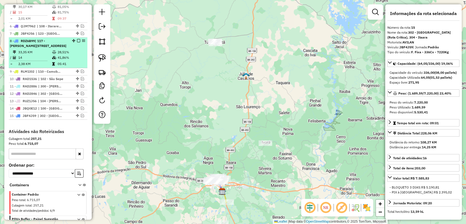
scroll to position [264, 0]
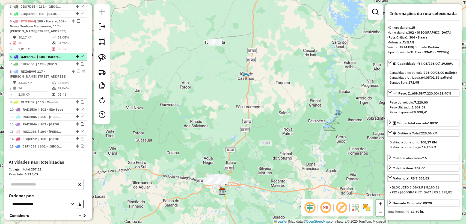
click at [42, 59] on span "| 108 - Itarare, 109 - [GEOGRAPHIC_DATA], 118 - [GEOGRAPHIC_DATA], 700 - Shoppi…" at bounding box center [49, 56] width 25 height 5
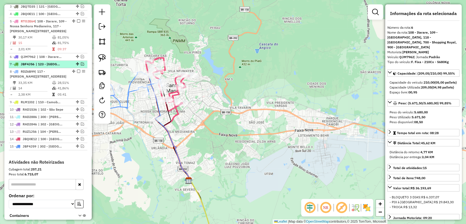
click at [40, 67] on span "| 123 - [GEOGRAPHIC_DATA], 125 - [PERSON_NAME]" at bounding box center [48, 64] width 25 height 5
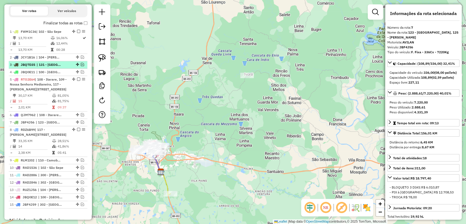
scroll to position [204, 0]
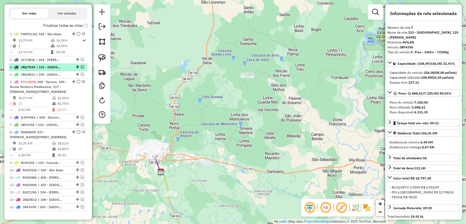
click at [41, 64] on li "3 - JBQ7D35 | 131 - São Pedro" at bounding box center [48, 67] width 79 height 7
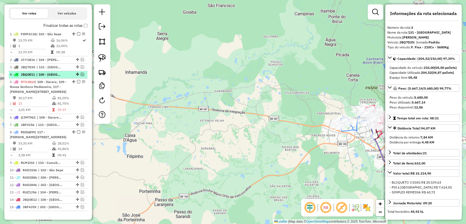
click at [38, 73] on span "| 100 - [GEOGRAPHIC_DATA], 102 - [GEOGRAPHIC_DATA]" at bounding box center [48, 74] width 25 height 5
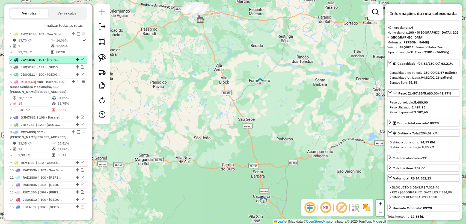
click at [43, 58] on span "| 104 - [PERSON_NAME]/Tomazetti, 105 - [GEOGRAPHIC_DATA], 106 - [GEOGRAPHIC_DAT…" at bounding box center [48, 59] width 25 height 5
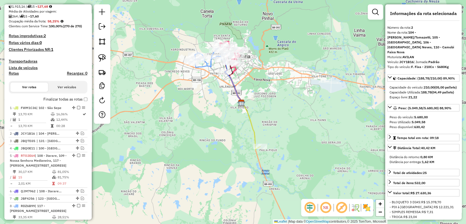
scroll to position [113, 0]
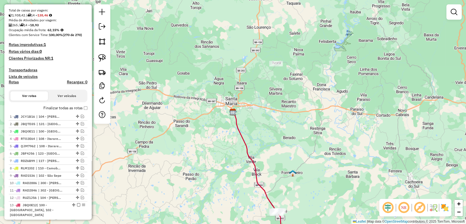
scroll to position [182, 0]
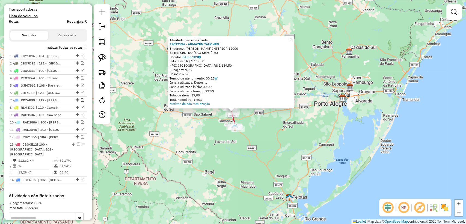
click at [201, 134] on div "Atividade não roteirizada 19012134 - ARMAZEN TAUCHEN Endereço: SaO RAFAEL INTER…" at bounding box center [233, 112] width 466 height 224
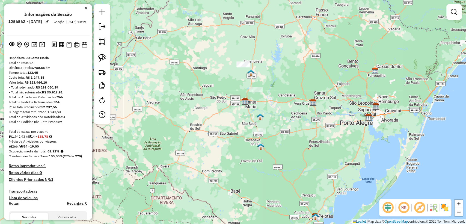
scroll to position [212, 0]
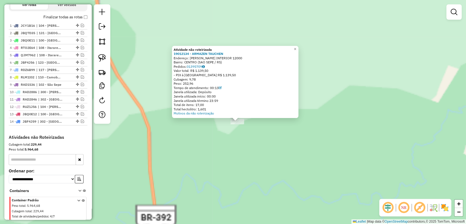
click at [230, 140] on div "Atividade não roteirizada 19012134 - ARMAZEN TAUCHEN Endereço: SaO RAFAEL INTER…" at bounding box center [233, 112] width 466 height 224
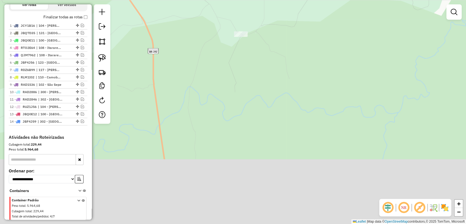
drag, startPoint x: 231, startPoint y: 138, endPoint x: 235, endPoint y: 72, distance: 66.7
click at [235, 72] on div "Janela de atendimento Grade de atendimento Capacidade Transportadoras Veículos …" at bounding box center [233, 112] width 466 height 224
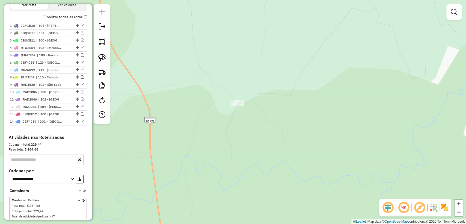
drag, startPoint x: 239, startPoint y: 65, endPoint x: 236, endPoint y: 134, distance: 68.9
click at [236, 134] on div "Janela de atendimento Grade de atendimento Capacidade Transportadoras Veículos …" at bounding box center [233, 112] width 466 height 224
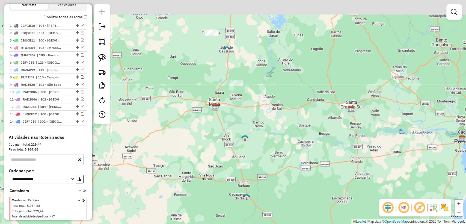
drag, startPoint x: 211, startPoint y: 64, endPoint x: 230, endPoint y: 121, distance: 60.9
click at [230, 121] on div "Janela de atendimento Grade de atendimento Capacidade Transportadoras Veículos …" at bounding box center [233, 112] width 466 height 224
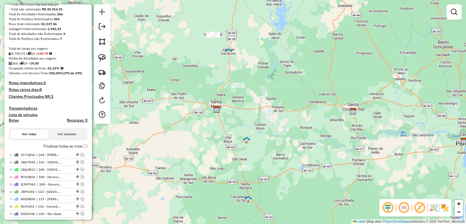
scroll to position [30, 0]
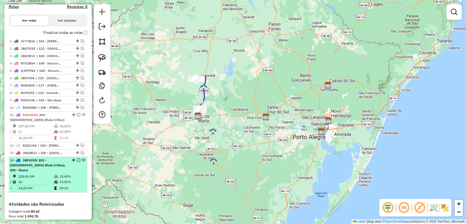
scroll to position [212, 0]
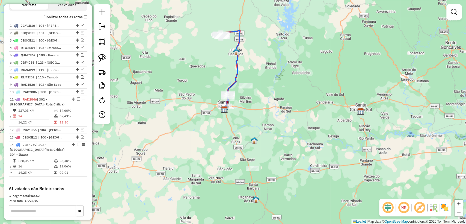
drag, startPoint x: 229, startPoint y: 163, endPoint x: 269, endPoint y: 40, distance: 129.9
click at [269, 40] on div "Janela de atendimento Grade de atendimento Capacidade Transportadoras Veículos …" at bounding box center [233, 112] width 466 height 224
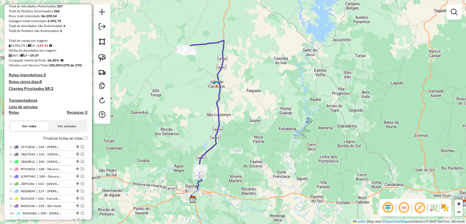
scroll to position [242, 0]
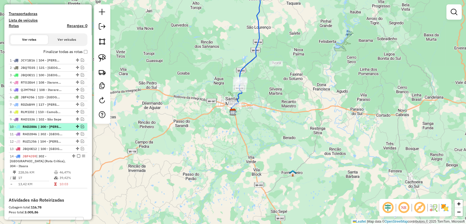
scroll to position [182, 0]
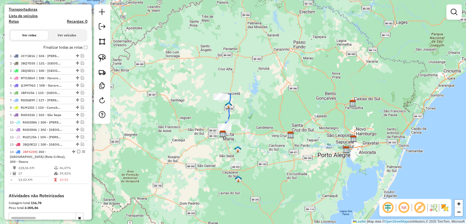
drag, startPoint x: 292, startPoint y: 53, endPoint x: 217, endPoint y: 103, distance: 90.8
click at [281, 82] on div "Janela de atendimento Grade de atendimento Capacidade Transportadoras Veículos …" at bounding box center [233, 112] width 466 height 224
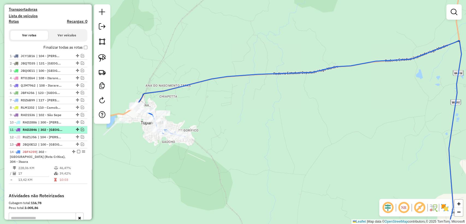
click at [63, 128] on span "| 302 - [GEOGRAPHIC_DATA] (Rota Critica)" at bounding box center [50, 129] width 25 height 5
select select "**********"
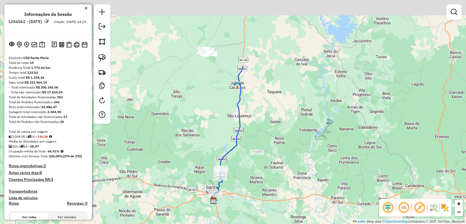
drag, startPoint x: 188, startPoint y: 60, endPoint x: 170, endPoint y: 145, distance: 87.5
click at [170, 145] on div "Janela de atendimento Grade de atendimento Capacidade Transportadoras Veículos …" at bounding box center [233, 112] width 466 height 224
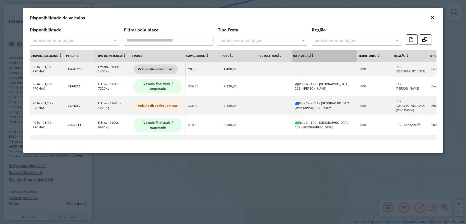
click at [306, 55] on th "Rota Atual" at bounding box center [325, 56] width 66 height 12
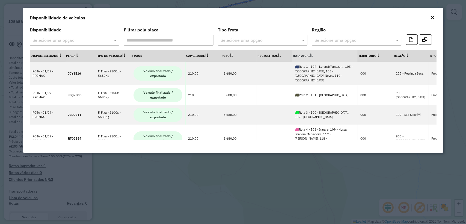
click at [306, 55] on th "Rota Atual" at bounding box center [325, 56] width 66 height 12
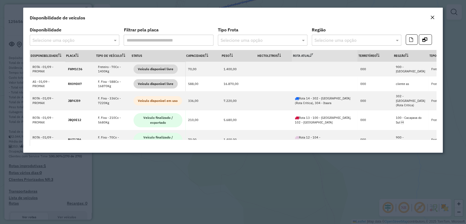
click at [431, 18] on em "Close" at bounding box center [432, 17] width 4 height 4
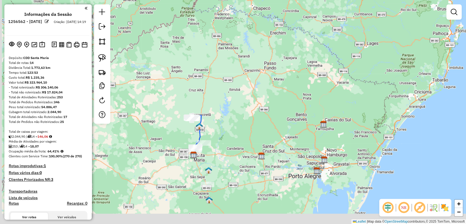
drag, startPoint x: 176, startPoint y: 161, endPoint x: 185, endPoint y: 138, distance: 24.3
click at [185, 138] on div "Janela de atendimento Grade de atendimento Capacidade Transportadoras Veículos …" at bounding box center [233, 112] width 466 height 224
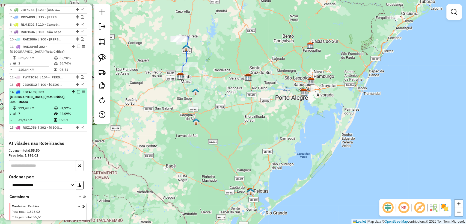
scroll to position [273, 0]
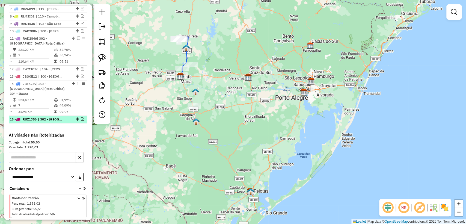
click at [52, 118] on span "| 302 - [GEOGRAPHIC_DATA] (Rota Critica)" at bounding box center [50, 119] width 25 height 5
select select "**********"
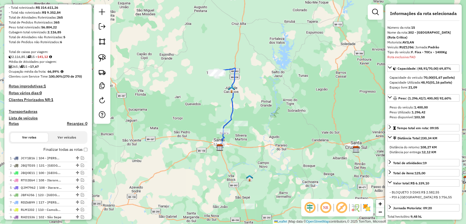
scroll to position [0, 0]
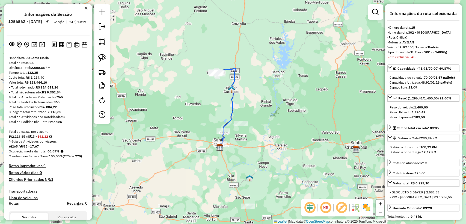
click at [182, 108] on div "Janela de atendimento Grade de atendimento Capacidade Transportadoras Veículos …" at bounding box center [233, 112] width 466 height 224
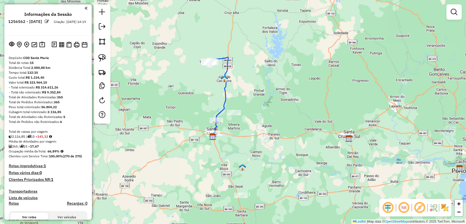
drag, startPoint x: 191, startPoint y: 157, endPoint x: 125, endPoint y: 2, distance: 167.9
click at [190, 154] on div "Janela de atendimento Grade de atendimento Capacidade Transportadoras Veículos …" at bounding box center [233, 112] width 466 height 224
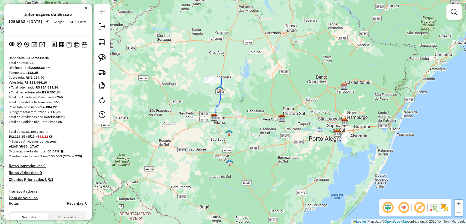
drag, startPoint x: 213, startPoint y: 150, endPoint x: 207, endPoint y: 145, distance: 7.7
click at [207, 145] on div "Janela de atendimento Grade de atendimento Capacidade Transportadoras Veículos …" at bounding box center [233, 112] width 466 height 224
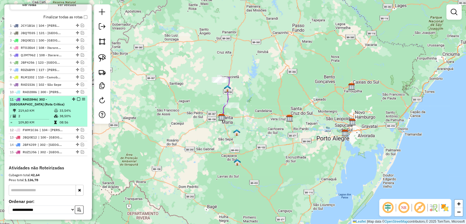
scroll to position [30, 0]
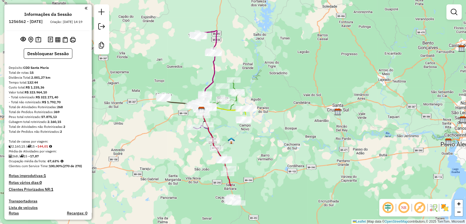
drag, startPoint x: 144, startPoint y: 176, endPoint x: 189, endPoint y: 134, distance: 61.2
click at [185, 116] on div "Janela de atendimento Grade de atendimento Capacidade Transportadoras Veículos …" at bounding box center [233, 112] width 466 height 224
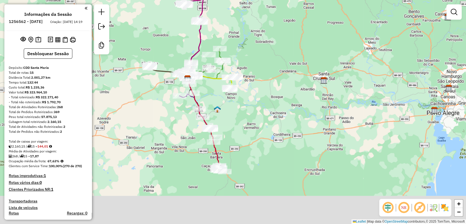
drag, startPoint x: 220, startPoint y: 185, endPoint x: 211, endPoint y: 161, distance: 25.1
click at [209, 159] on div "Janela de atendimento Grade de atendimento Capacidade Transportadoras Veículos …" at bounding box center [233, 112] width 466 height 224
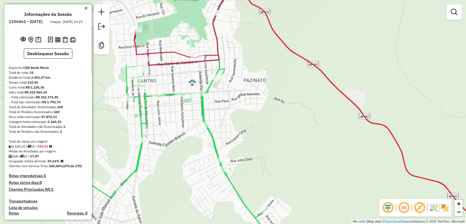
click at [201, 112] on icon at bounding box center [173, 149] width 190 height 170
select select "**********"
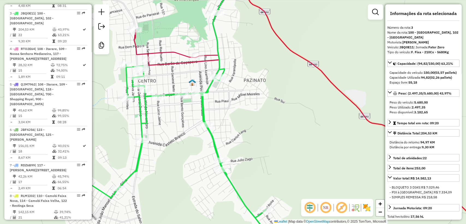
click at [183, 60] on icon at bounding box center [318, 112] width 368 height 269
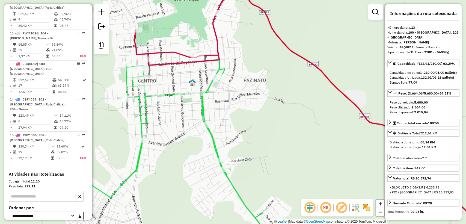
scroll to position [635, 0]
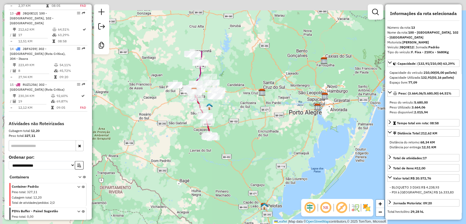
drag, startPoint x: 167, startPoint y: 71, endPoint x: 190, endPoint y: 140, distance: 72.9
click at [190, 140] on div "Janela de atendimento Grade de atendimento Capacidade Transportadoras Veículos …" at bounding box center [233, 112] width 466 height 224
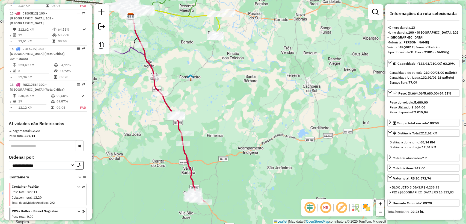
click at [185, 149] on icon at bounding box center [173, 123] width 63 height 157
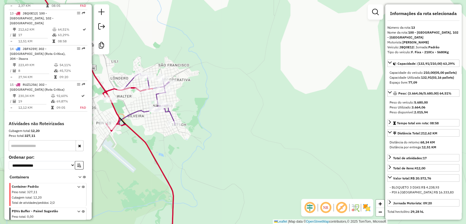
click at [141, 109] on icon at bounding box center [93, 52] width 127 height 148
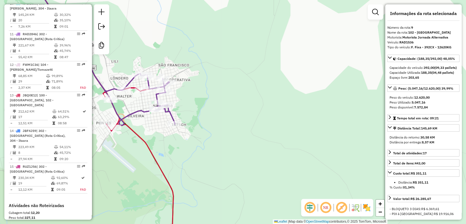
scroll to position [517, 0]
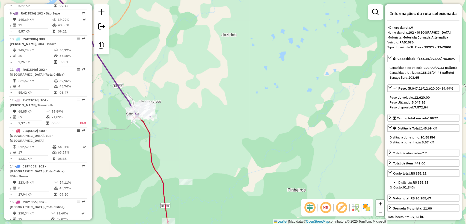
click at [144, 129] on icon at bounding box center [113, 112] width 118 height 269
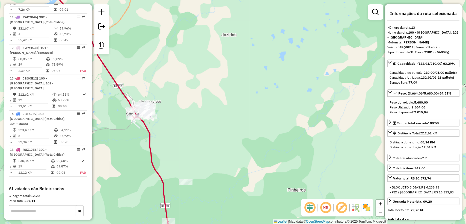
click at [147, 129] on icon at bounding box center [113, 112] width 118 height 269
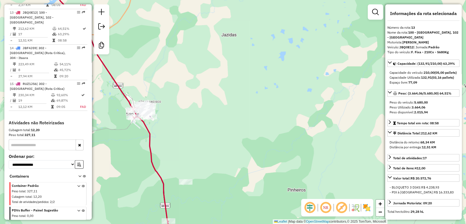
scroll to position [635, 0]
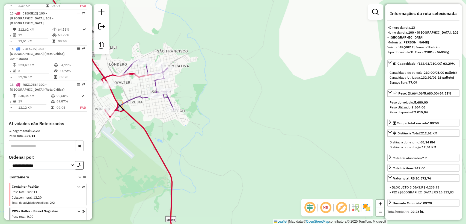
click at [136, 99] on icon at bounding box center [97, 45] width 118 height 134
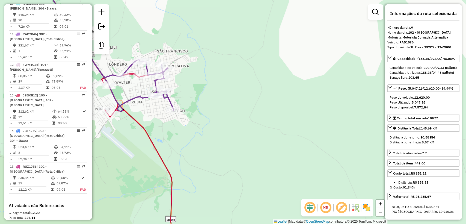
scroll to position [517, 0]
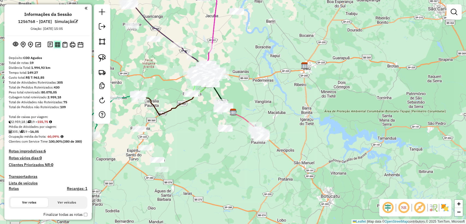
click at [59, 46] on img at bounding box center [57, 44] width 5 height 5
click at [64, 42] on img at bounding box center [64, 45] width 5 height 6
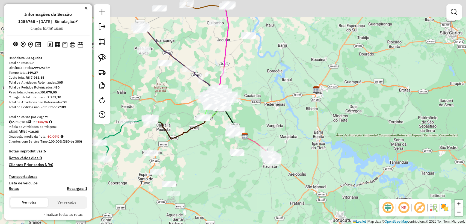
drag, startPoint x: 271, startPoint y: 84, endPoint x: 295, endPoint y: 131, distance: 53.1
click at [296, 132] on div "Janela de atendimento Grade de atendimento Capacidade Transportadoras Veículos …" at bounding box center [233, 112] width 466 height 224
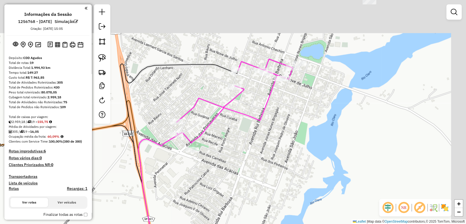
drag, startPoint x: 320, startPoint y: 52, endPoint x: 282, endPoint y: 98, distance: 59.6
click at [282, 98] on div "Janela de atendimento Grade de atendimento Capacidade Transportadoras Veículos …" at bounding box center [233, 112] width 466 height 224
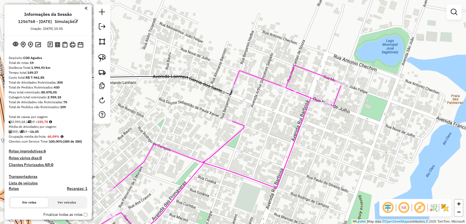
drag, startPoint x: 191, startPoint y: 101, endPoint x: 198, endPoint y: 105, distance: 8.4
click at [197, 105] on div "Janela de atendimento Grade de atendimento Capacidade Transportadoras Veículos …" at bounding box center [233, 112] width 466 height 224
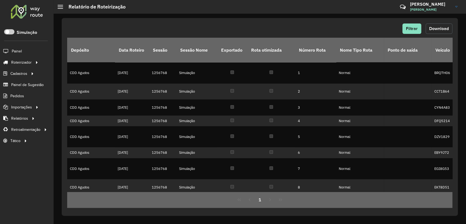
click at [443, 27] on span "Download" at bounding box center [439, 28] width 20 height 5
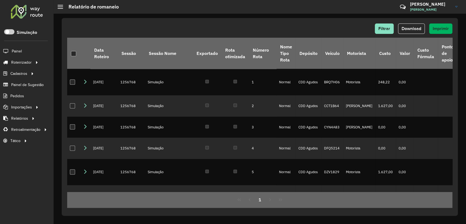
click at [319, 27] on div "Filtrar Download Imprimir" at bounding box center [259, 28] width 385 height 10
click at [409, 32] on button "Download" at bounding box center [411, 28] width 27 height 10
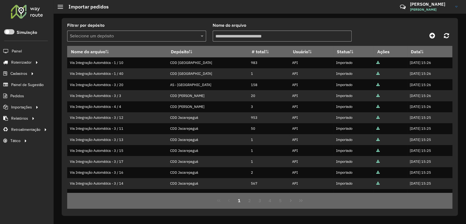
drag, startPoint x: 153, startPoint y: 42, endPoint x: 149, endPoint y: 39, distance: 4.7
click at [150, 39] on formly-field "Filtrar por depósito Selecione um depósito" at bounding box center [137, 34] width 146 height 22
click at [149, 39] on input "text" at bounding box center [131, 36] width 123 height 7
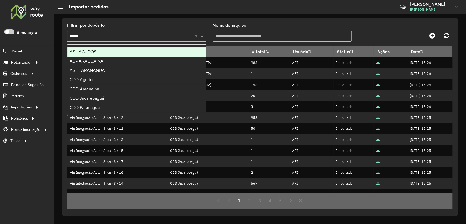
type input "******"
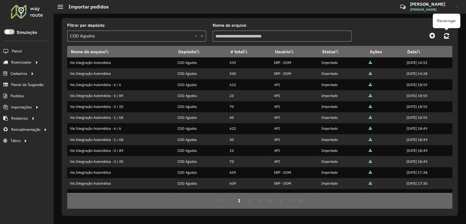
click at [447, 36] on icon at bounding box center [446, 35] width 5 height 6
